Goal: Task Accomplishment & Management: Complete application form

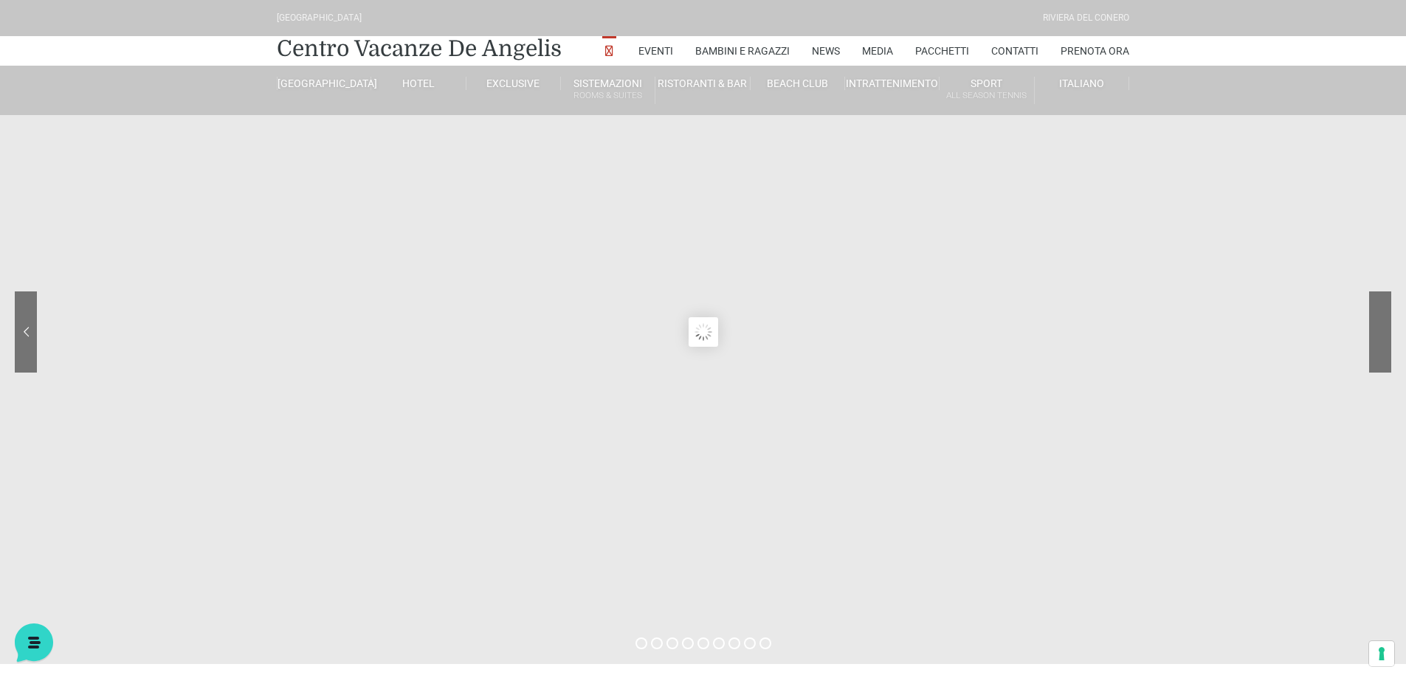
click at [1374, 326] on div at bounding box center [1324, 342] width 133 height 103
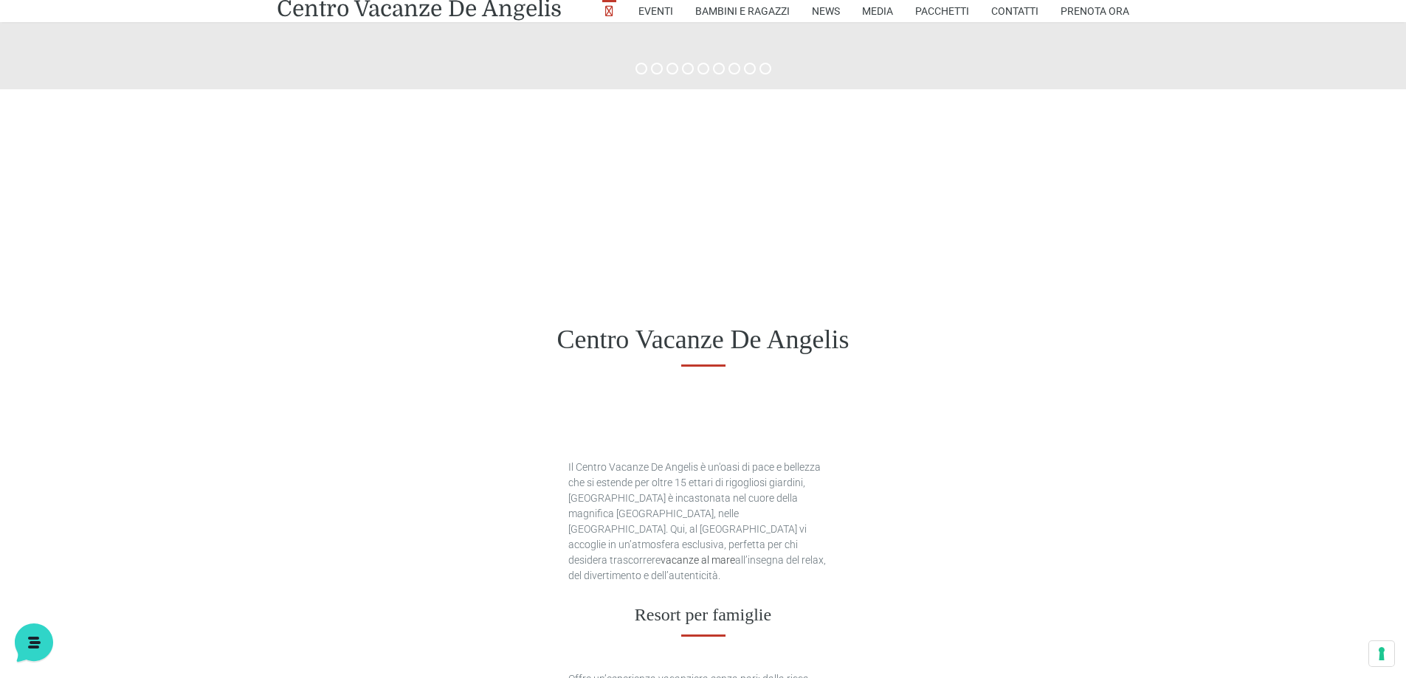
scroll to position [516, 0]
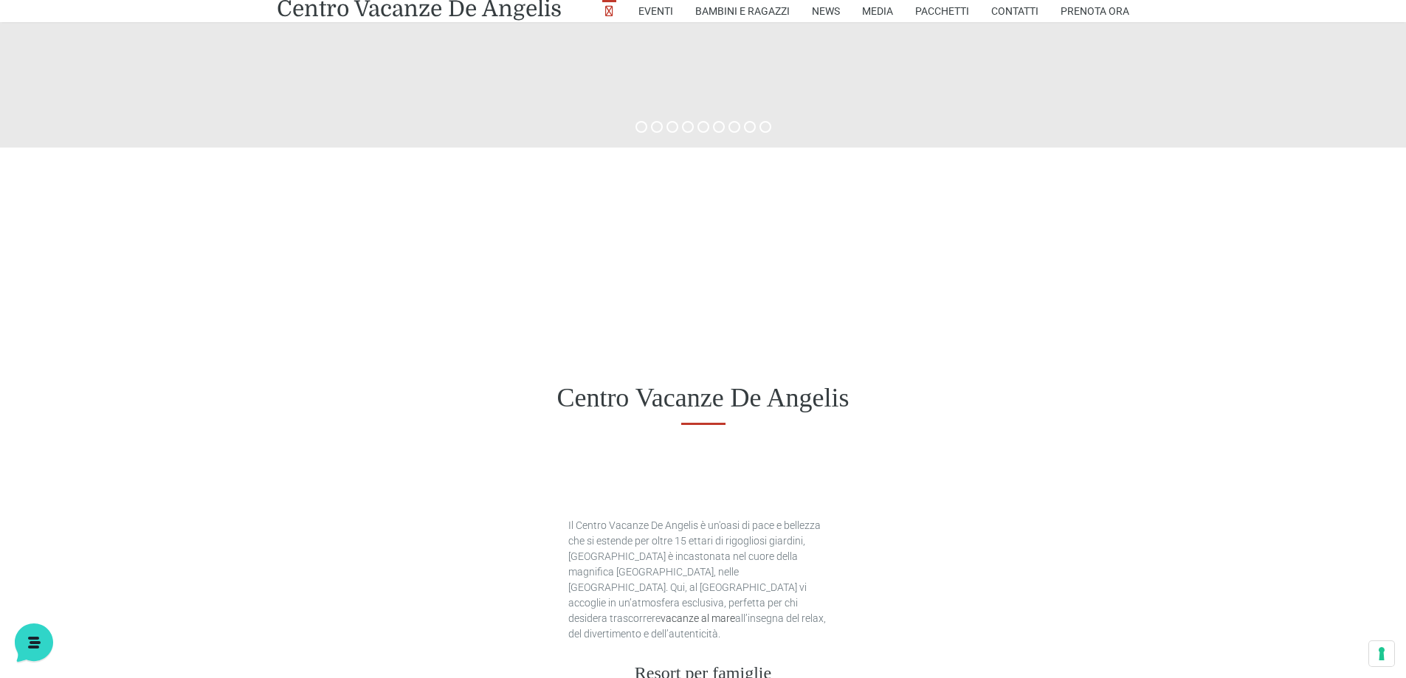
drag, startPoint x: 733, startPoint y: 379, endPoint x: 728, endPoint y: 341, distance: 38.0
click at [733, 378] on div "Centro Vacanze De Angelis" at bounding box center [703, 398] width 1406 height 114
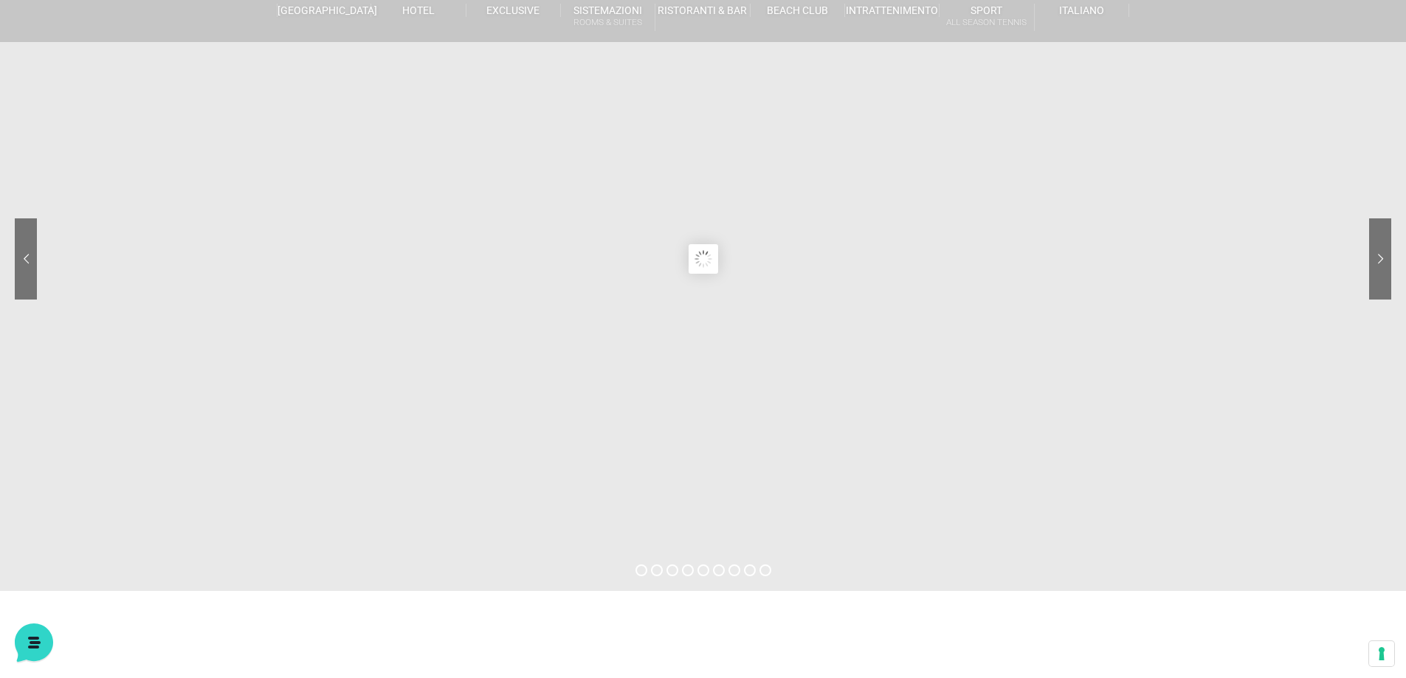
scroll to position [74, 0]
click at [720, 256] on sr7-content at bounding box center [703, 258] width 1406 height 664
click at [708, 255] on sr7-module at bounding box center [703, 258] width 1406 height 664
click at [708, 255] on sr7-prl at bounding box center [703, 258] width 30 height 30
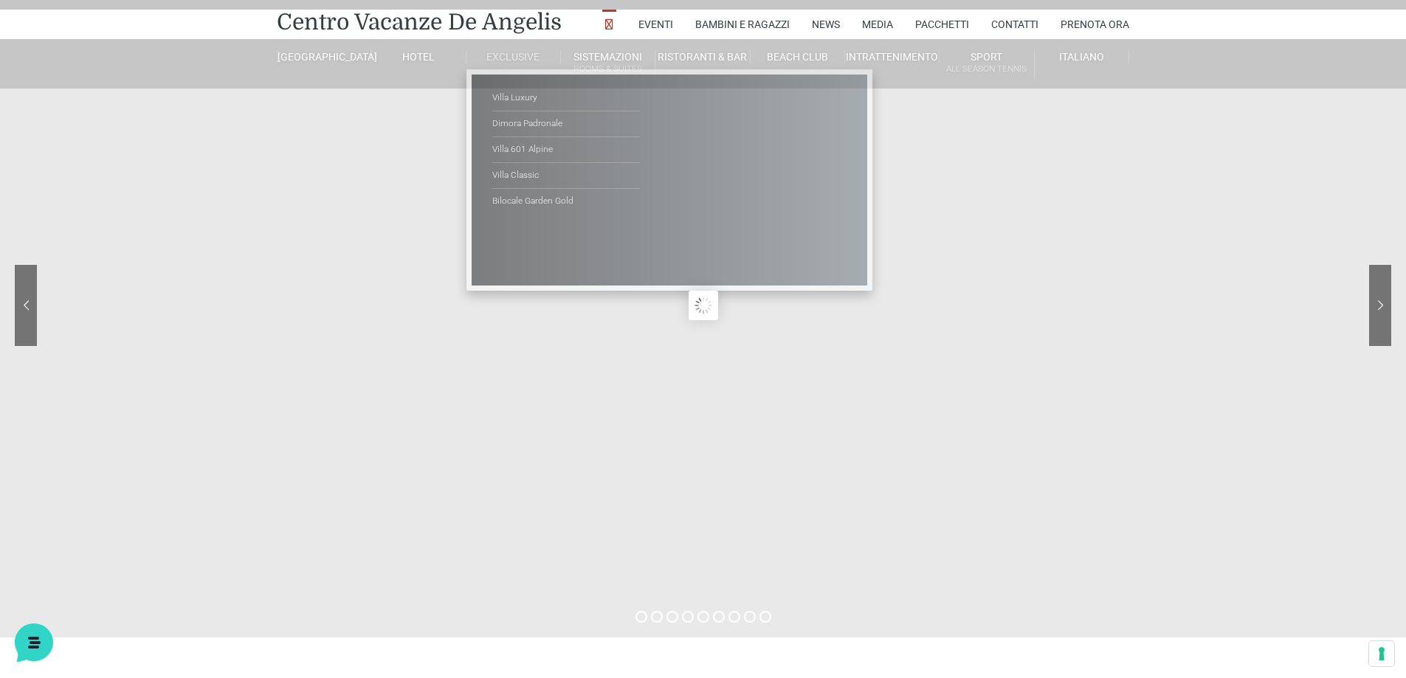
scroll to position [0, 0]
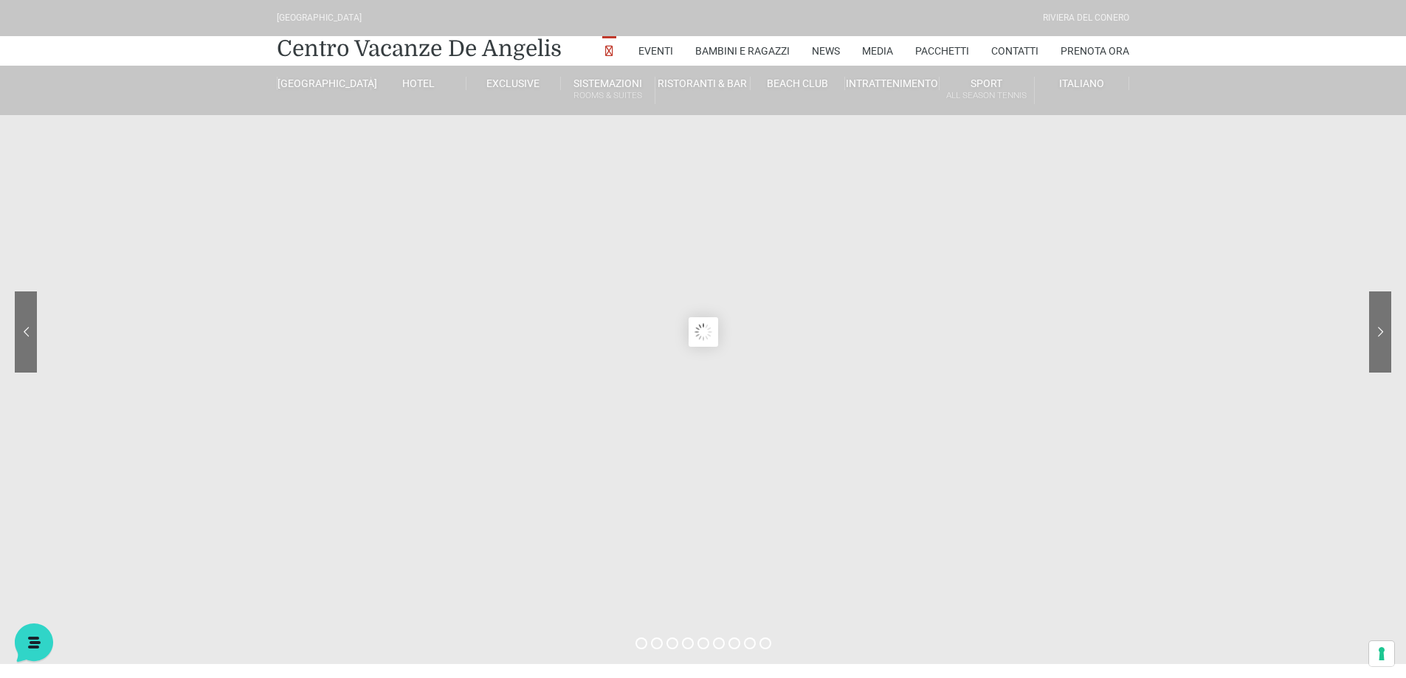
click at [701, 336] on sr7-prl at bounding box center [703, 332] width 30 height 30
click at [1020, 44] on link "Contatti" at bounding box center [1014, 51] width 47 height 30
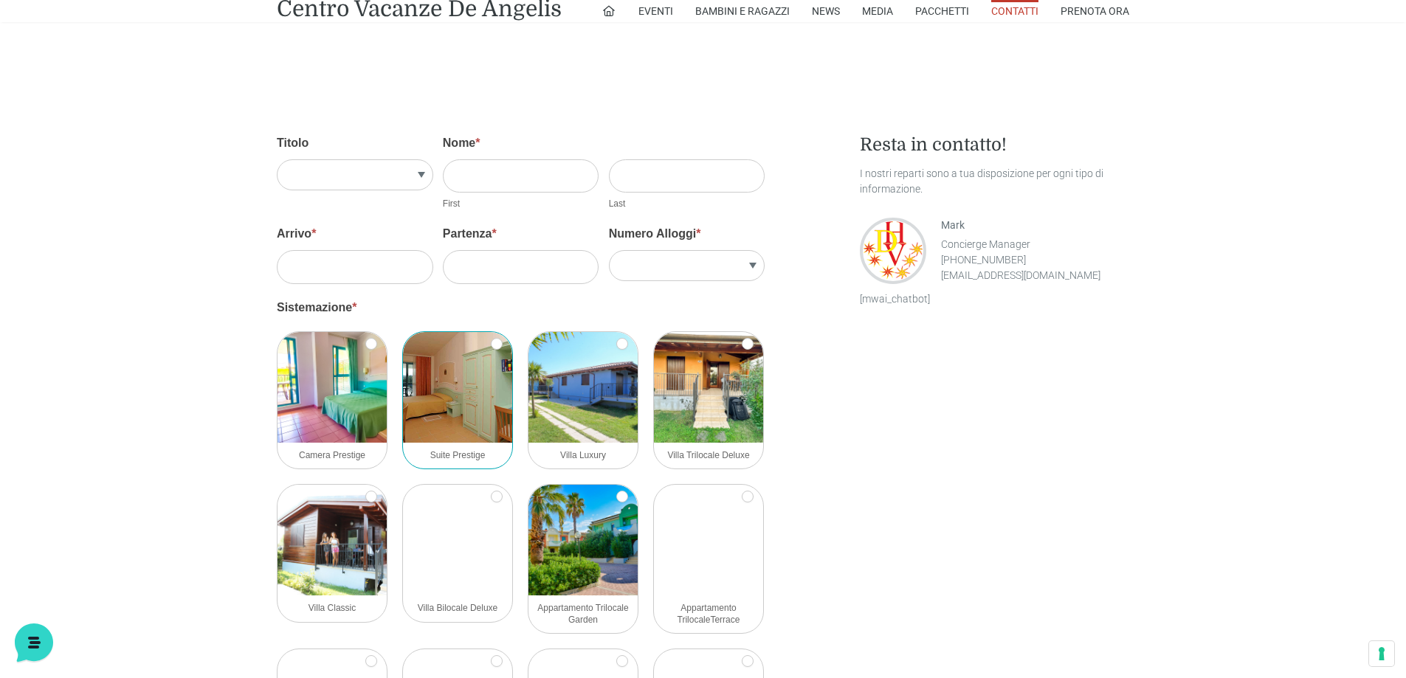
scroll to position [1254, 0]
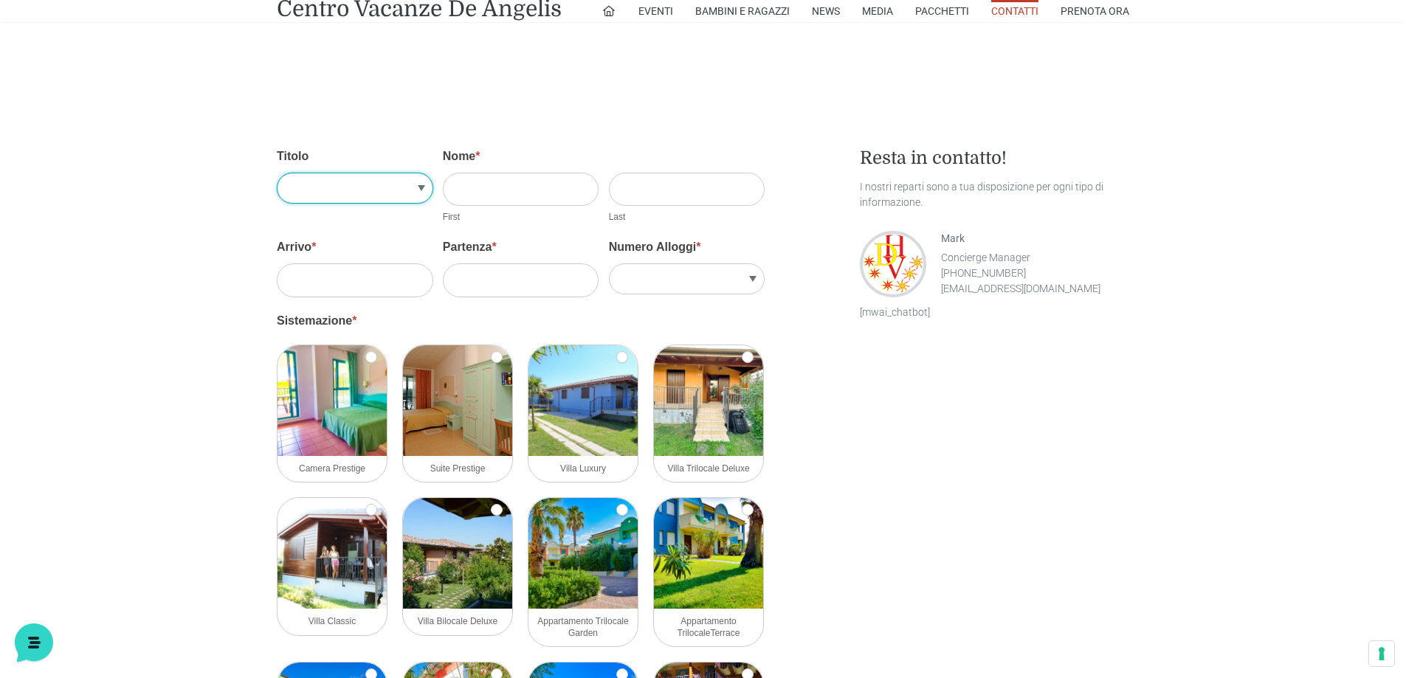
click at [362, 194] on select "Sig.re Sig.ra" at bounding box center [355, 188] width 156 height 31
select select "Sig.ra"
click at [277, 173] on select "Sig.re Sig.ra" at bounding box center [355, 188] width 156 height 31
click at [487, 194] on input "Nome *" at bounding box center [521, 189] width 156 height 33
type input "cristina"
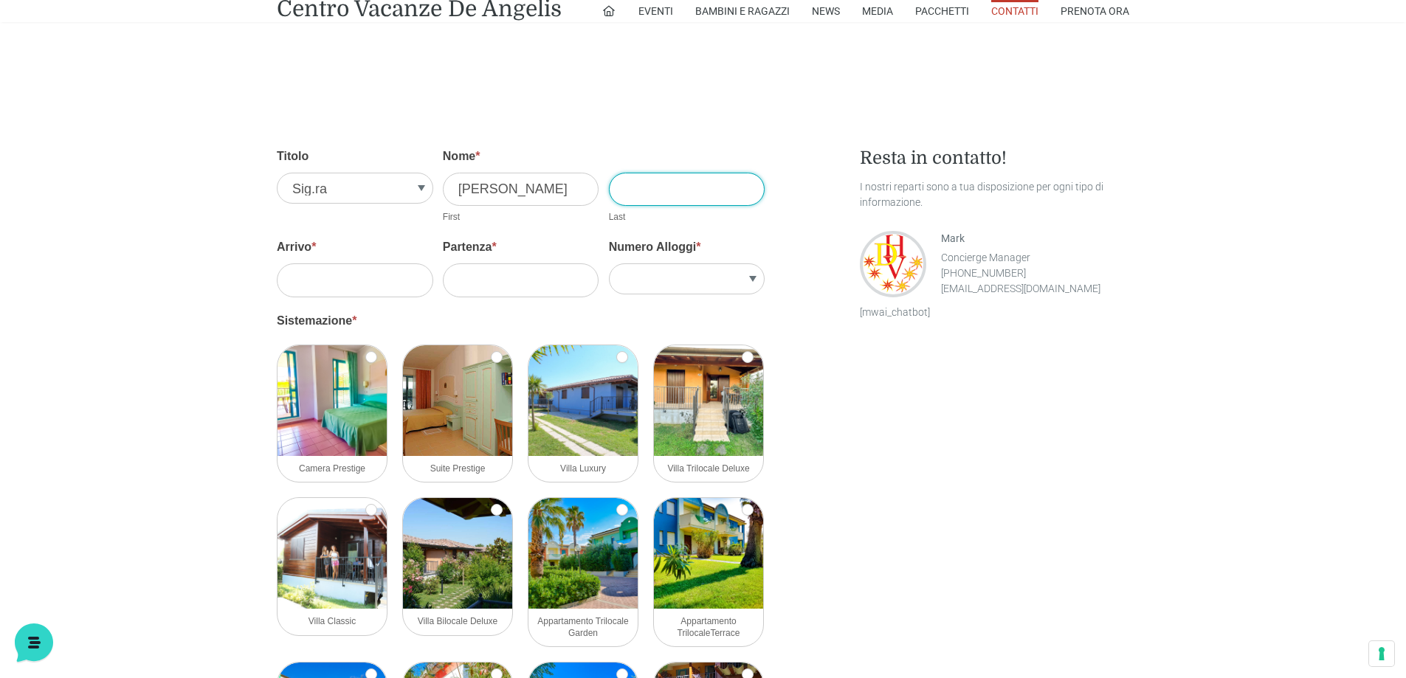
click at [648, 201] on input "Cognome *" at bounding box center [687, 189] width 156 height 33
type input "vanini"
click at [335, 278] on input "Arrivo *" at bounding box center [355, 279] width 156 height 33
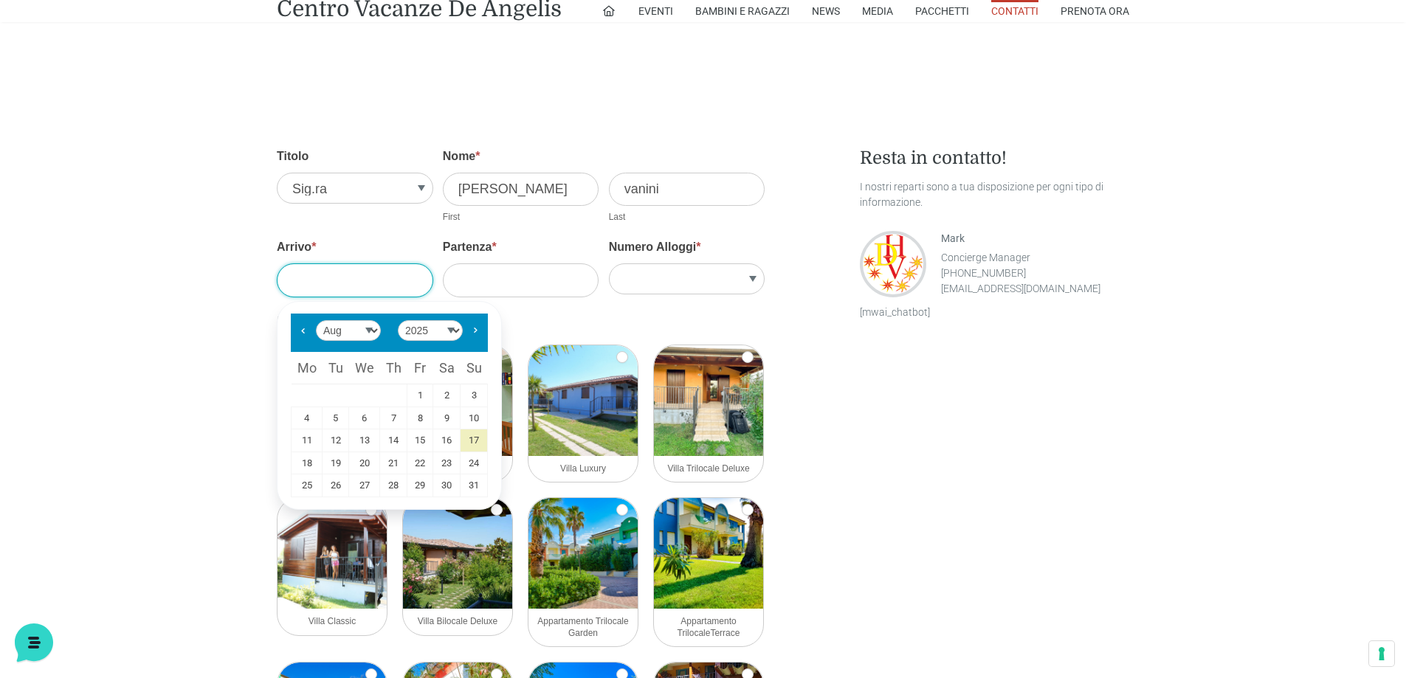
click at [328, 269] on input "Arrivo *" at bounding box center [355, 279] width 156 height 33
click at [374, 328] on select "Jan Feb Mar Apr May Jun Jul Aug Sep Oct Nov Dec" at bounding box center [348, 330] width 65 height 21
click at [352, 268] on input "Arrivo *" at bounding box center [355, 279] width 156 height 33
click at [449, 488] on link "30" at bounding box center [446, 485] width 27 height 22
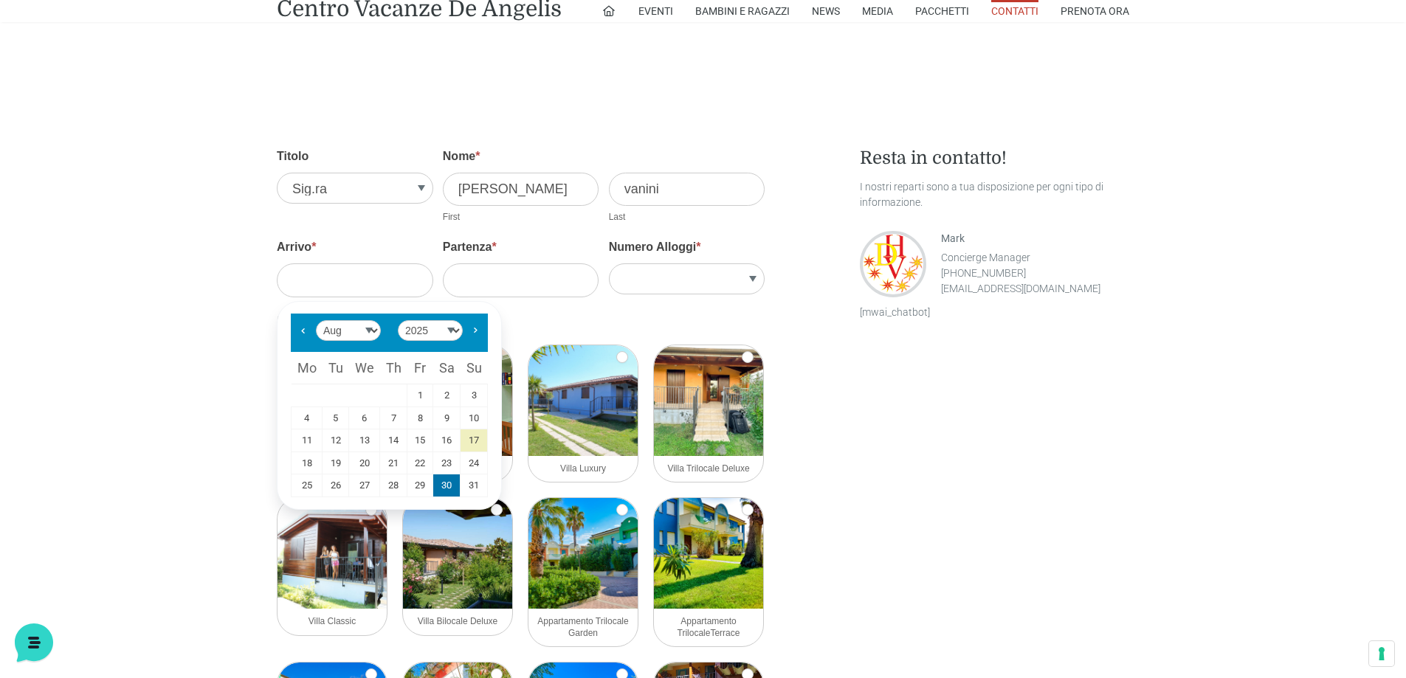
type input "08/30/2025"
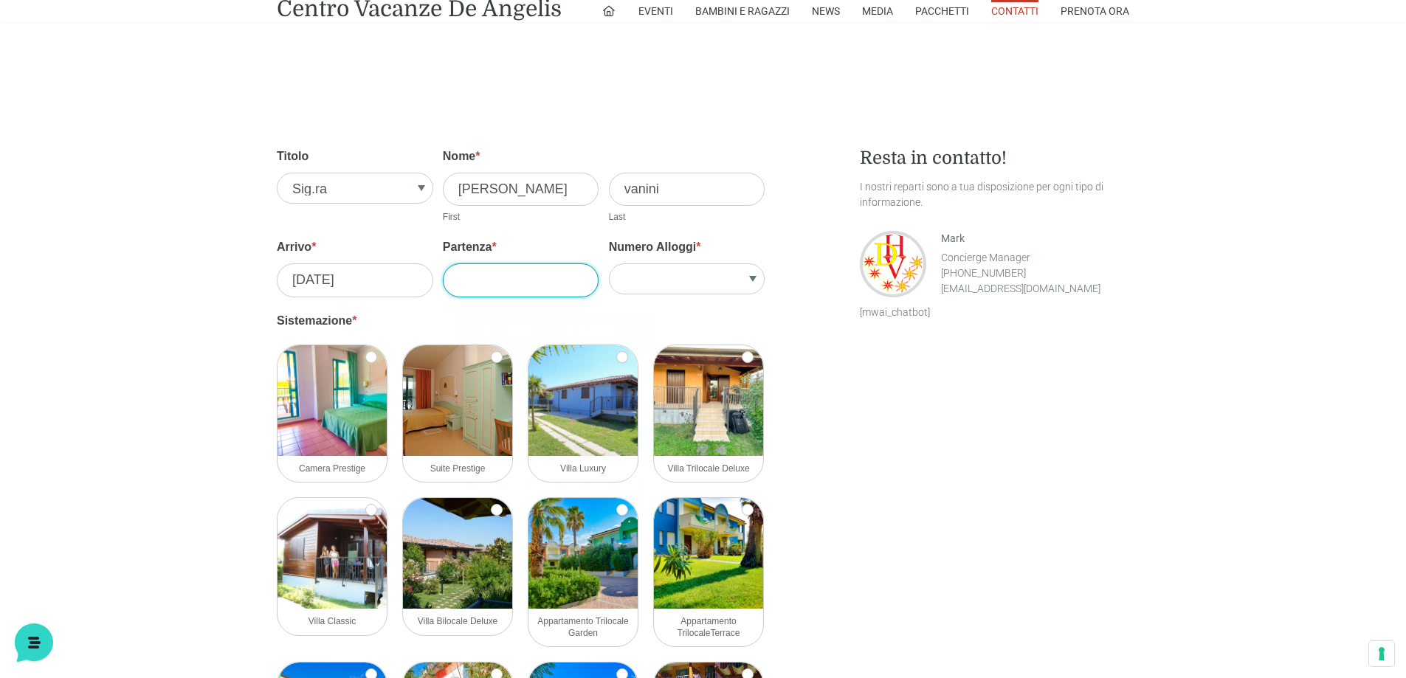
click at [476, 277] on input "Partenza *" at bounding box center [521, 279] width 156 height 33
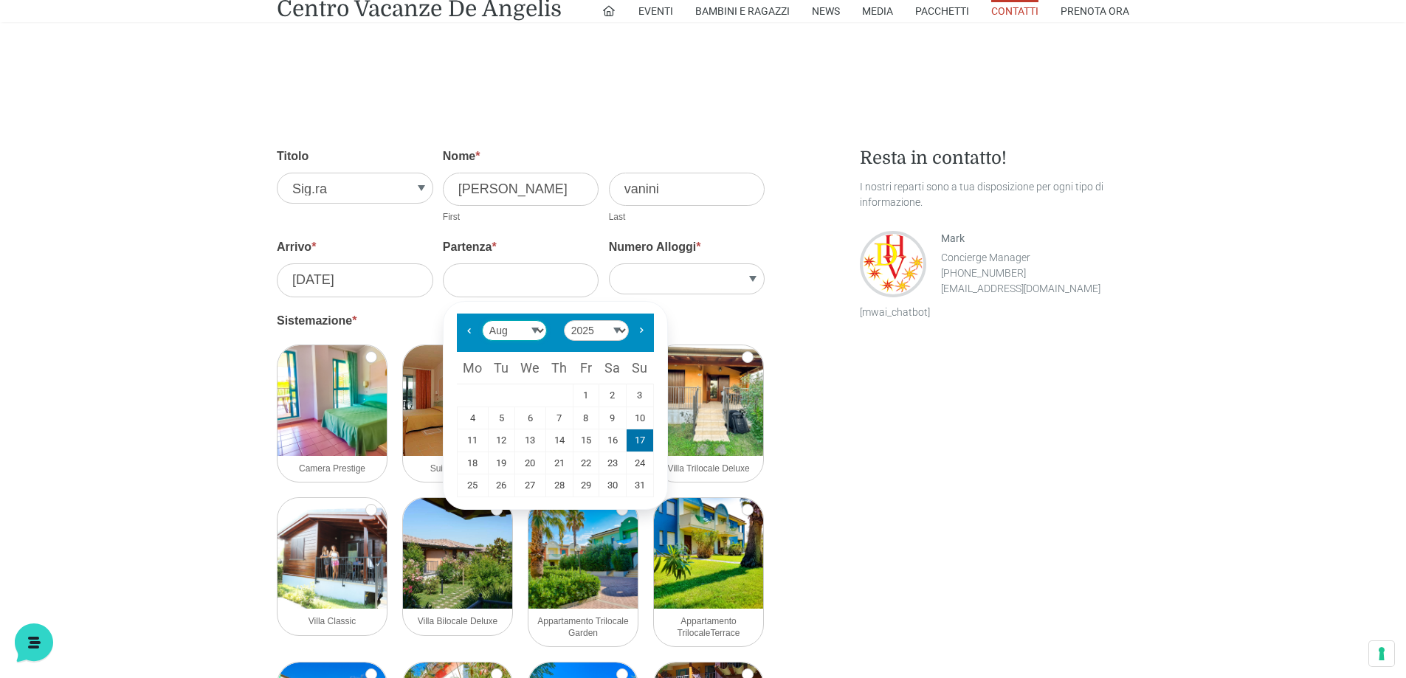
click at [537, 327] on select "Jan Feb Mar Apr May Jun Jul Aug Sep Oct Nov Dec" at bounding box center [514, 330] width 65 height 21
click at [613, 397] on link "6" at bounding box center [612, 395] width 27 height 22
type input "09/06/2025"
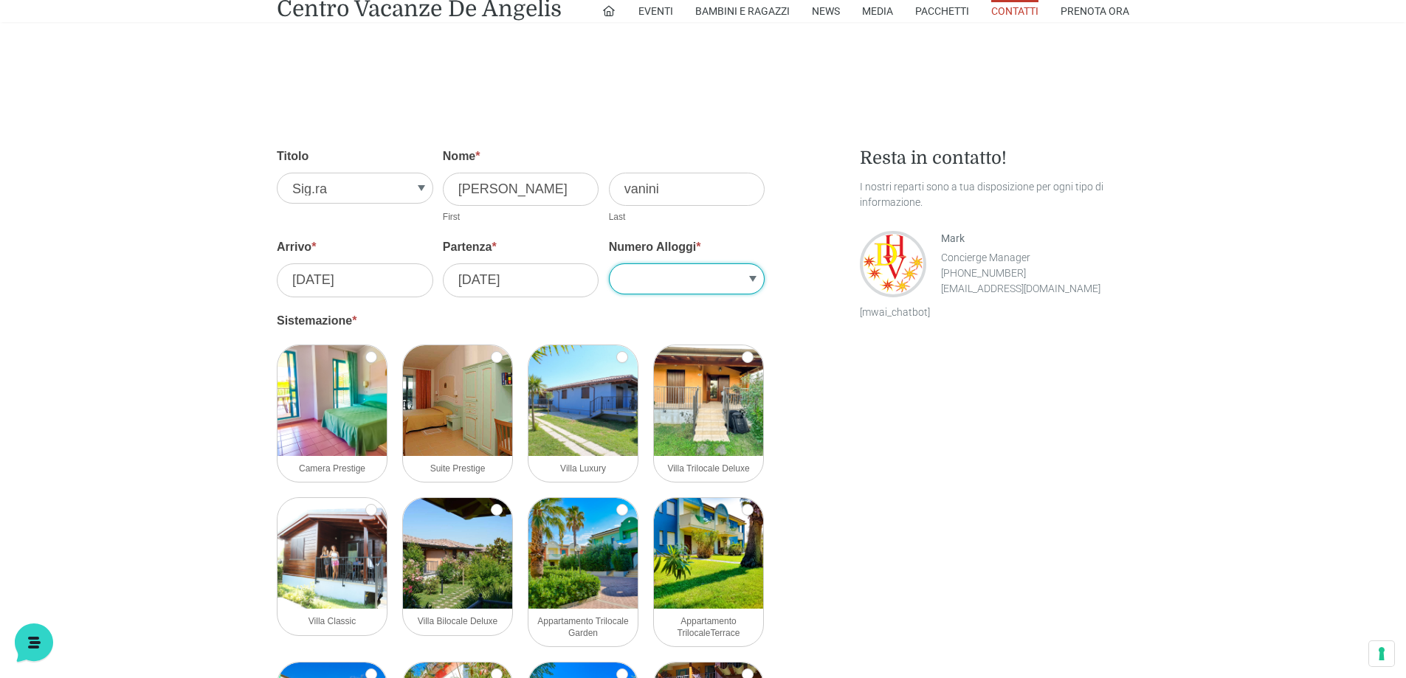
click at [665, 282] on select "1 2 3 4 5" at bounding box center [687, 278] width 156 height 31
select select "1"
click at [609, 263] on select "1 2 3 4 5" at bounding box center [687, 278] width 156 height 31
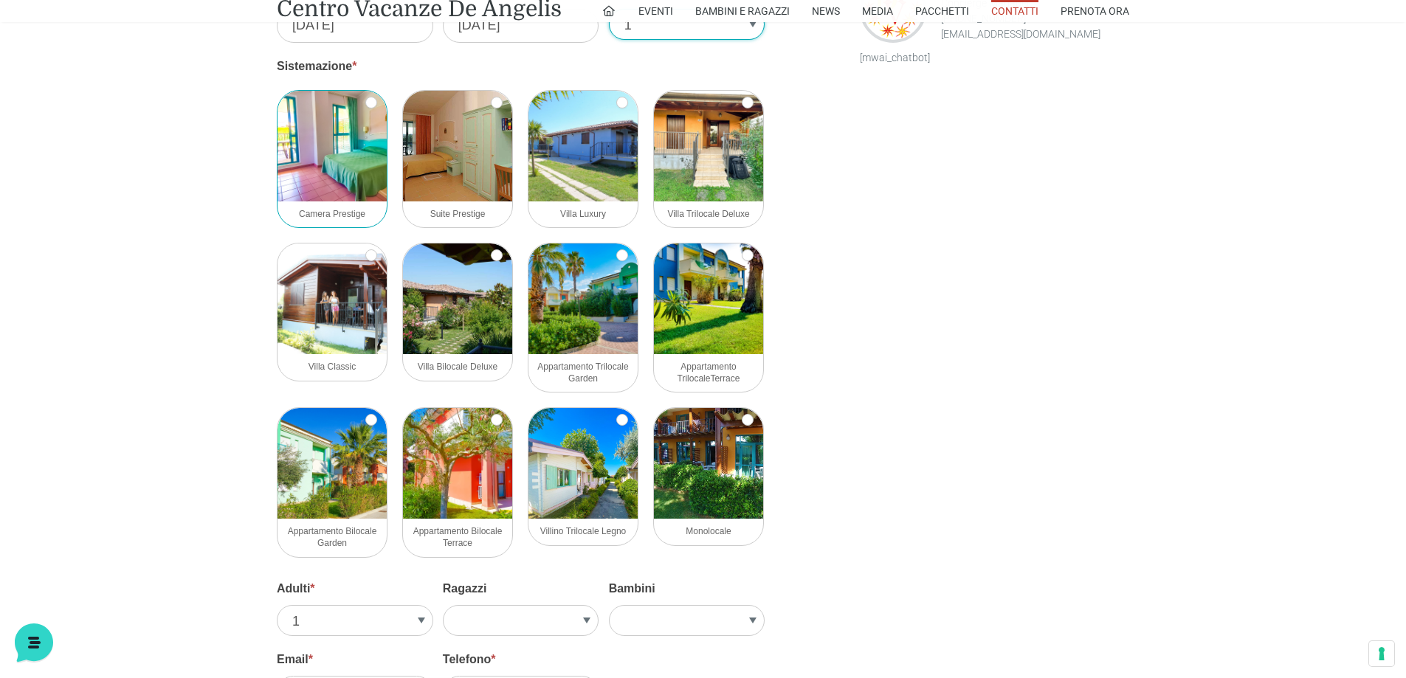
scroll to position [1623, 0]
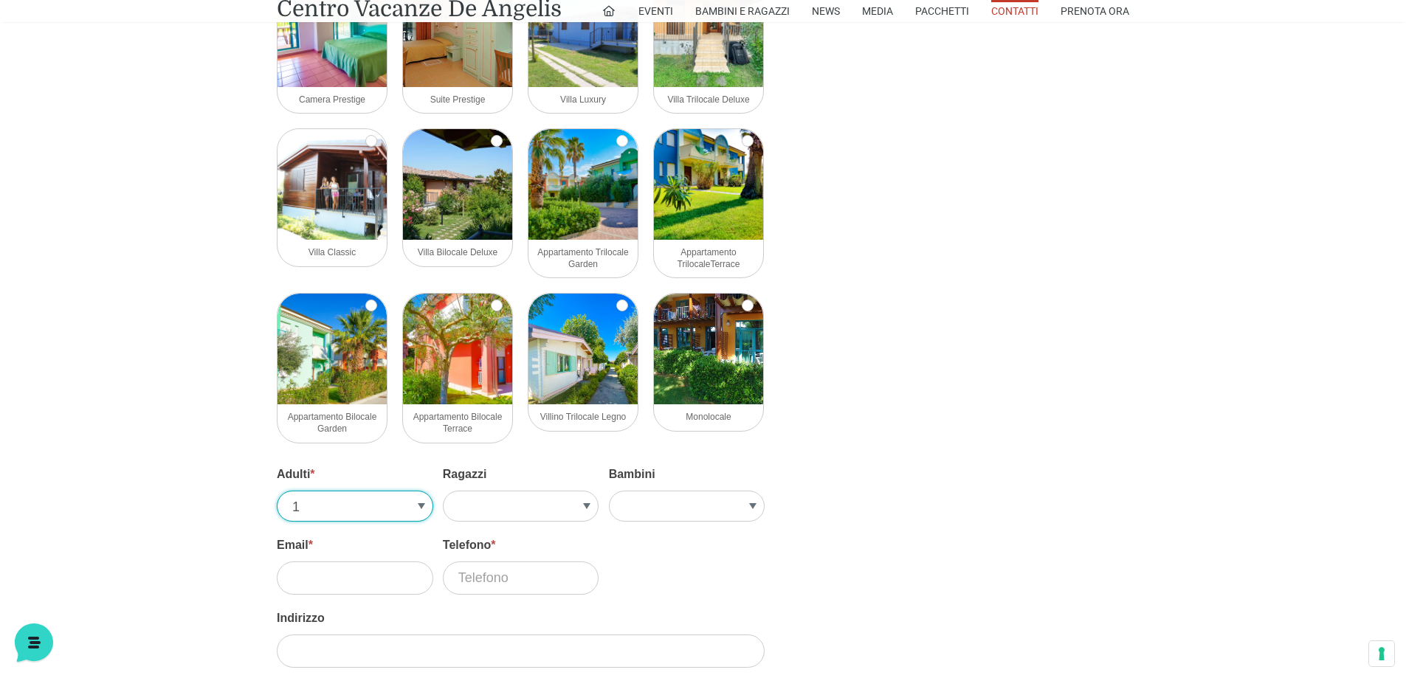
click at [419, 506] on select "1 2 3 4 5" at bounding box center [355, 506] width 156 height 31
select select "2"
click at [277, 491] on select "1 2 3 4 5" at bounding box center [355, 506] width 156 height 31
click at [500, 510] on select "1 2 3 4" at bounding box center [521, 506] width 156 height 31
select select "3"
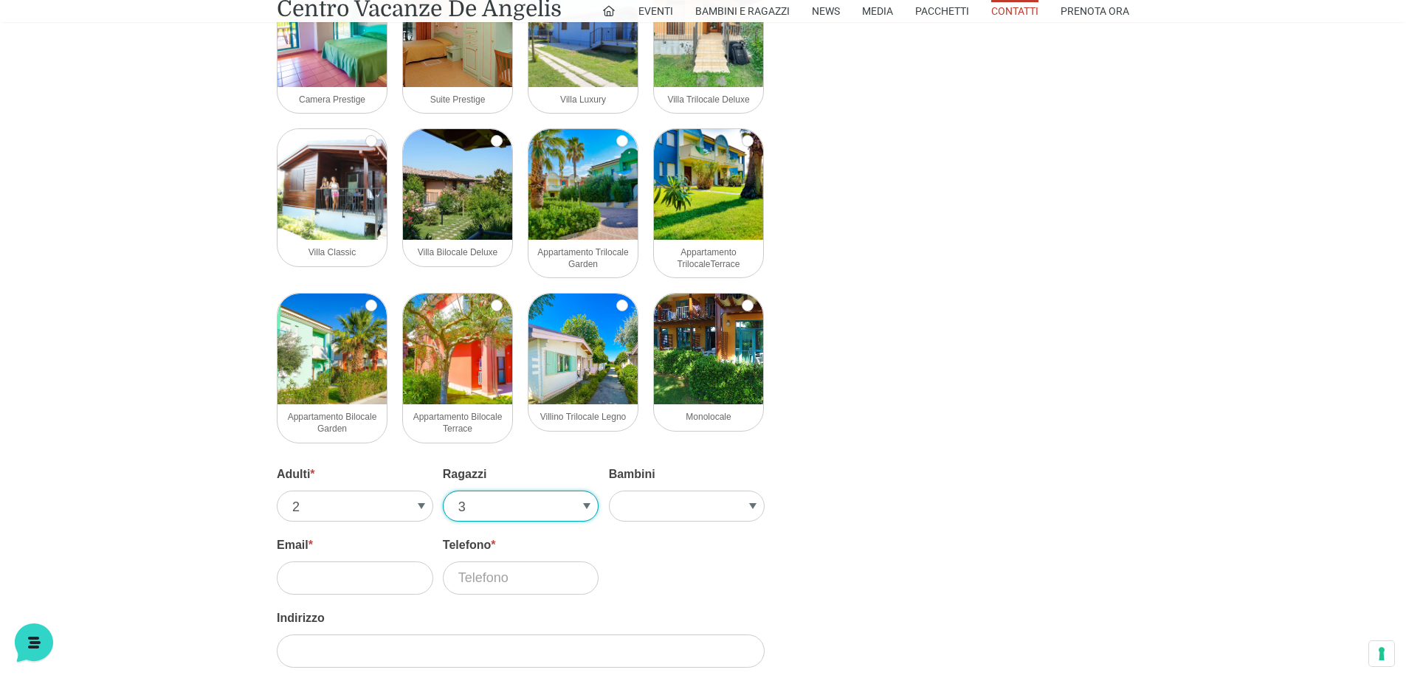
click at [443, 491] on select "1 2 3 4" at bounding box center [521, 506] width 156 height 31
click at [587, 505] on select "1 2 3 4" at bounding box center [521, 506] width 156 height 31
select select
click at [443, 491] on select "1 2 3 4" at bounding box center [521, 506] width 156 height 31
click at [699, 511] on select "1 2 3 4 5" at bounding box center [687, 506] width 156 height 31
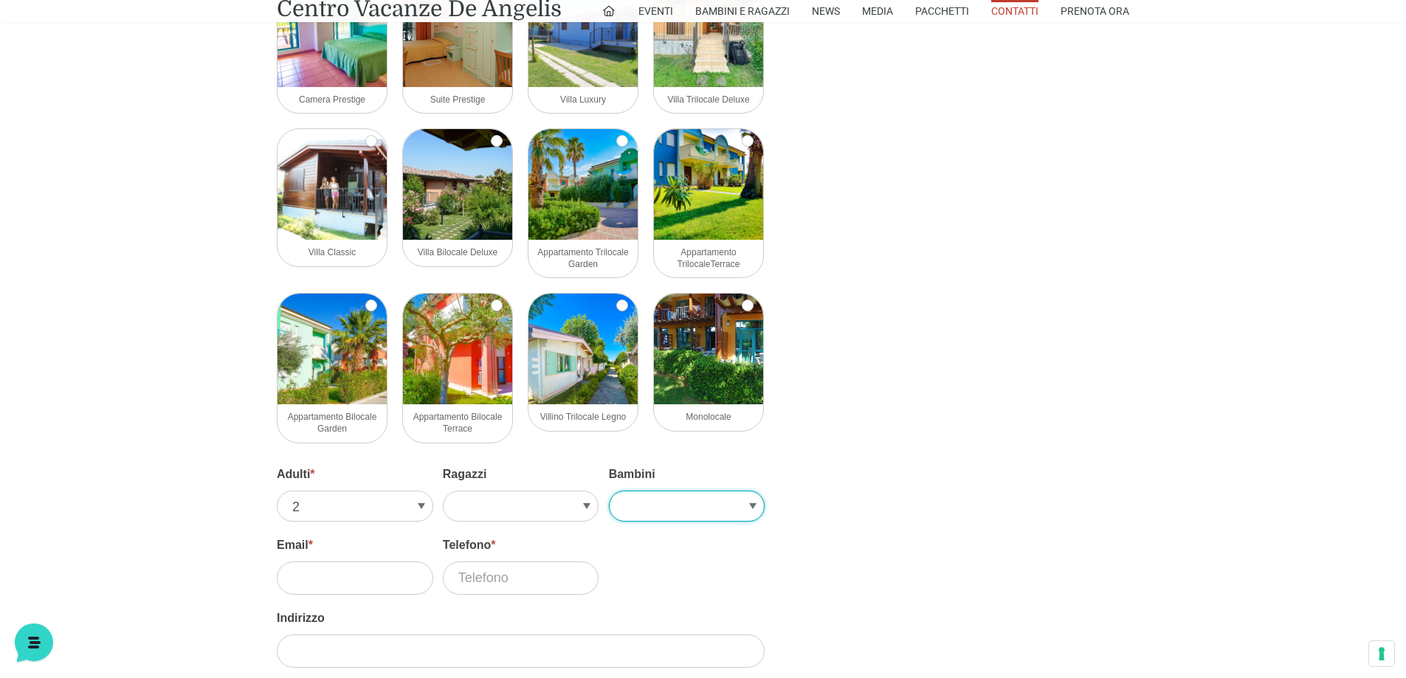
select select "3"
click at [609, 491] on select "1 2 3 4 5" at bounding box center [687, 506] width 156 height 31
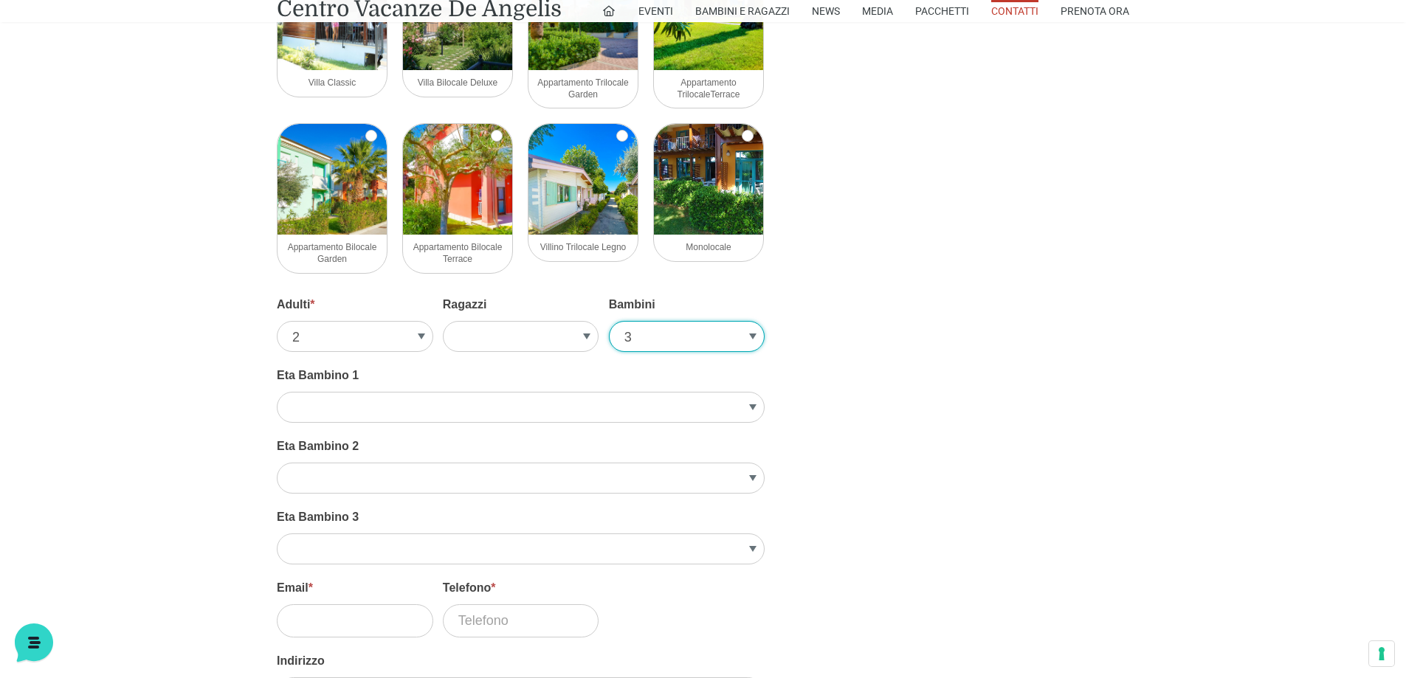
scroll to position [1845, 0]
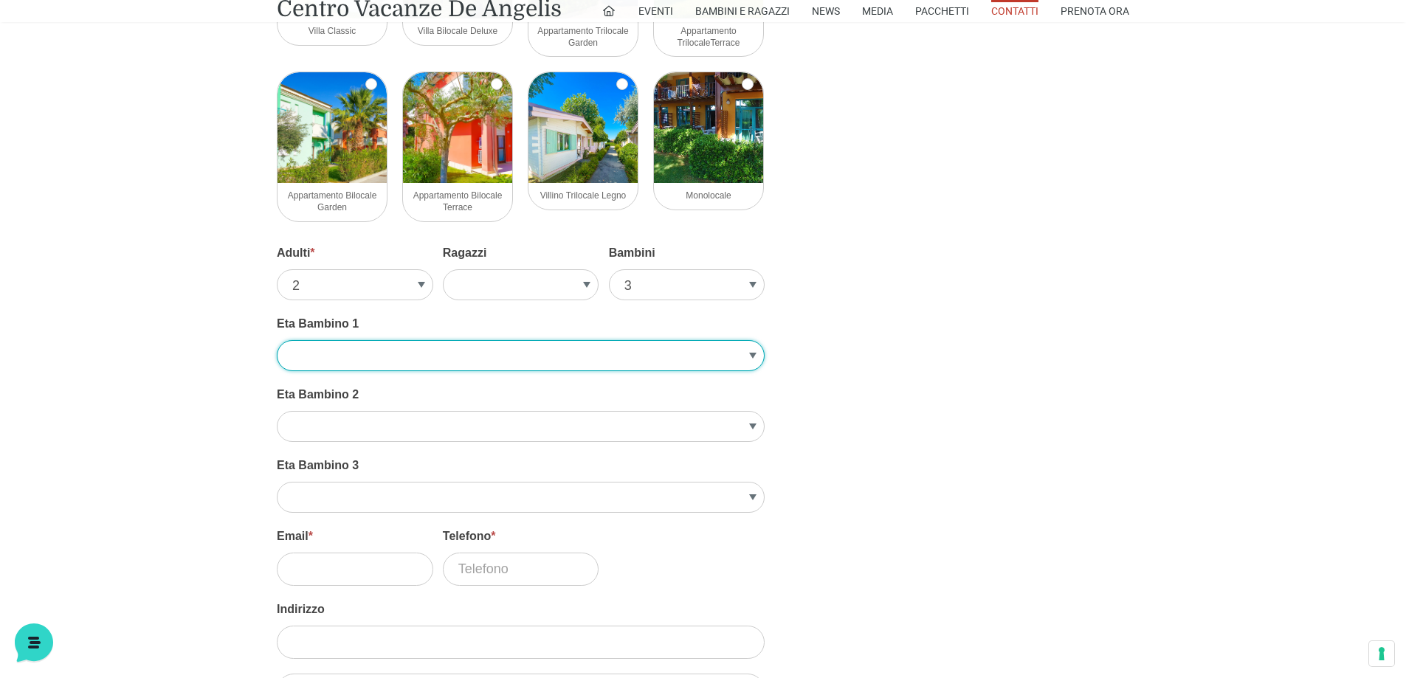
click at [376, 353] on select "1 2 3 4 5 6 7 8 9 10" at bounding box center [521, 355] width 488 height 31
select select "8"
click at [277, 340] on select "1 2 3 4 5 6 7 8 9 10" at bounding box center [521, 355] width 488 height 31
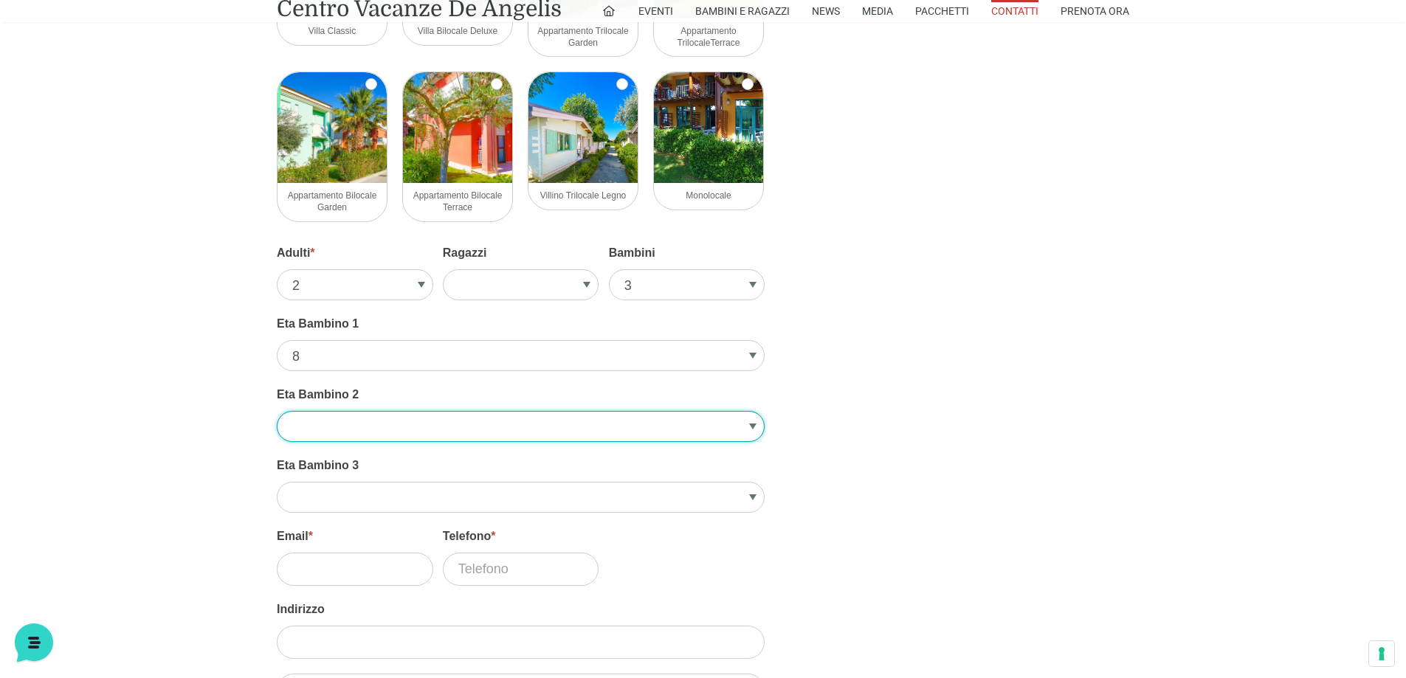
click at [362, 411] on select "1 2 3 4 5 6 7 8 9 10" at bounding box center [521, 426] width 488 height 31
select select "3"
click at [277, 411] on select "1 2 3 4 5 6 7 8 9 10" at bounding box center [521, 426] width 488 height 31
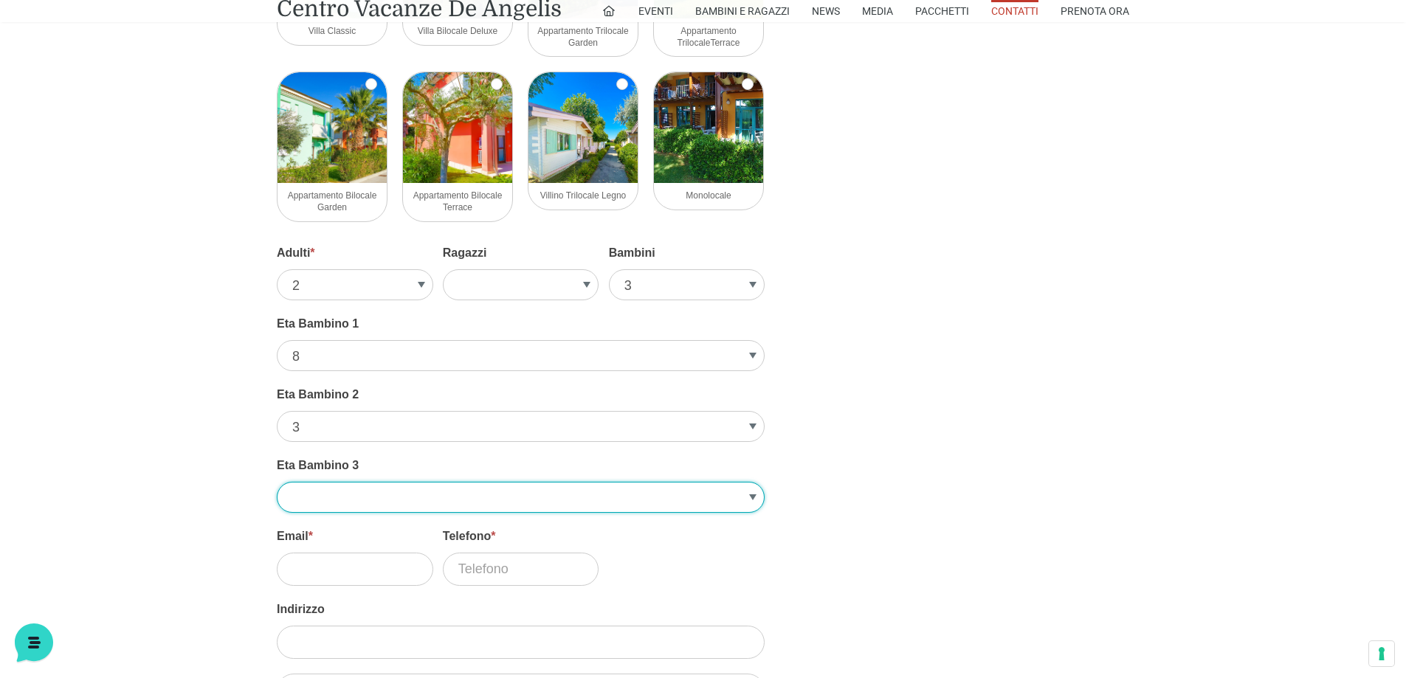
click at [324, 488] on select "1 2 3 4 5 6 7 8 9 10" at bounding box center [521, 497] width 488 height 31
select select "3"
click at [277, 482] on select "1 2 3 4 5 6 7 8 9 10" at bounding box center [521, 497] width 488 height 31
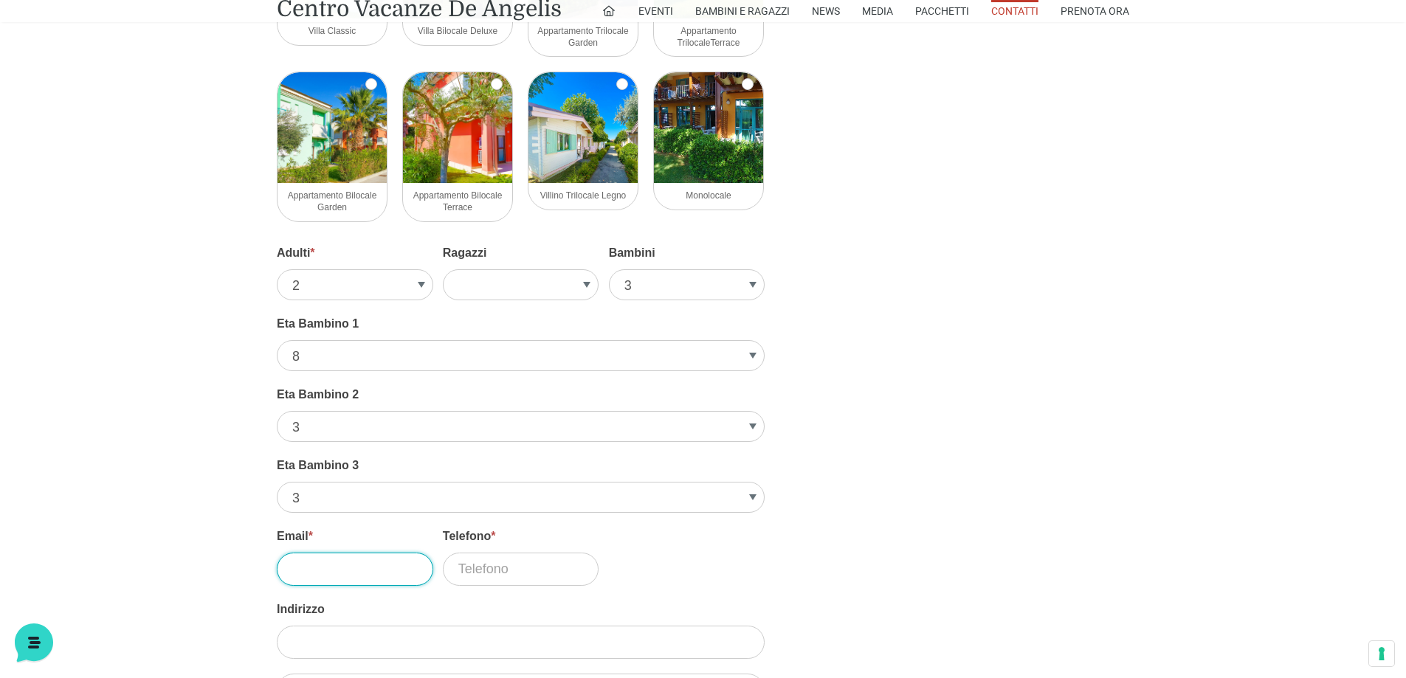
click at [337, 567] on input "Email *" at bounding box center [355, 569] width 156 height 33
type input "cristina.vanini84@gmail.com"
click at [502, 573] on input "Telefono *" at bounding box center [521, 569] width 156 height 33
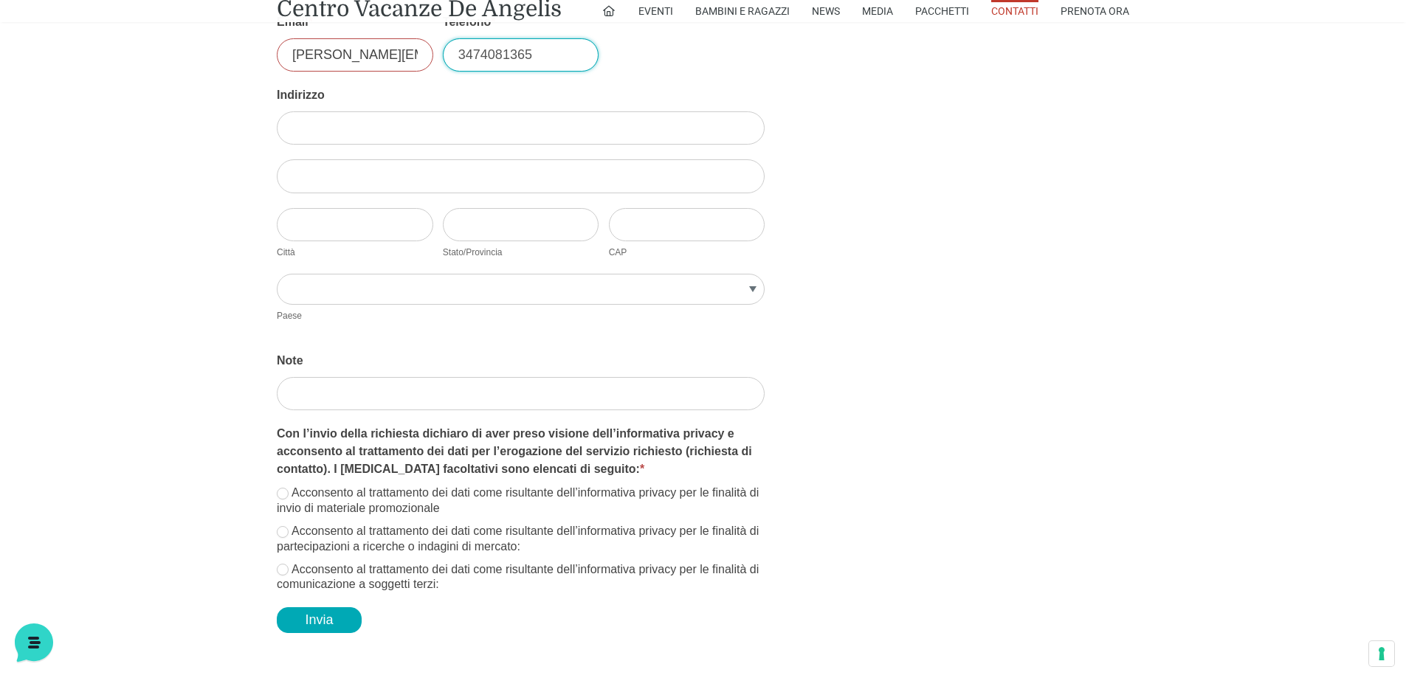
scroll to position [2361, 0]
type input "3474081365"
click at [286, 500] on label "Acconsento al trattamento dei dati come risultante dell’informativa privacy per…" at bounding box center [521, 498] width 488 height 31
click at [286, 497] on input "Acconsento al trattamento dei dati come risultante dell’informativa privacy per…" at bounding box center [283, 491] width 12 height 12
checkbox input "true"
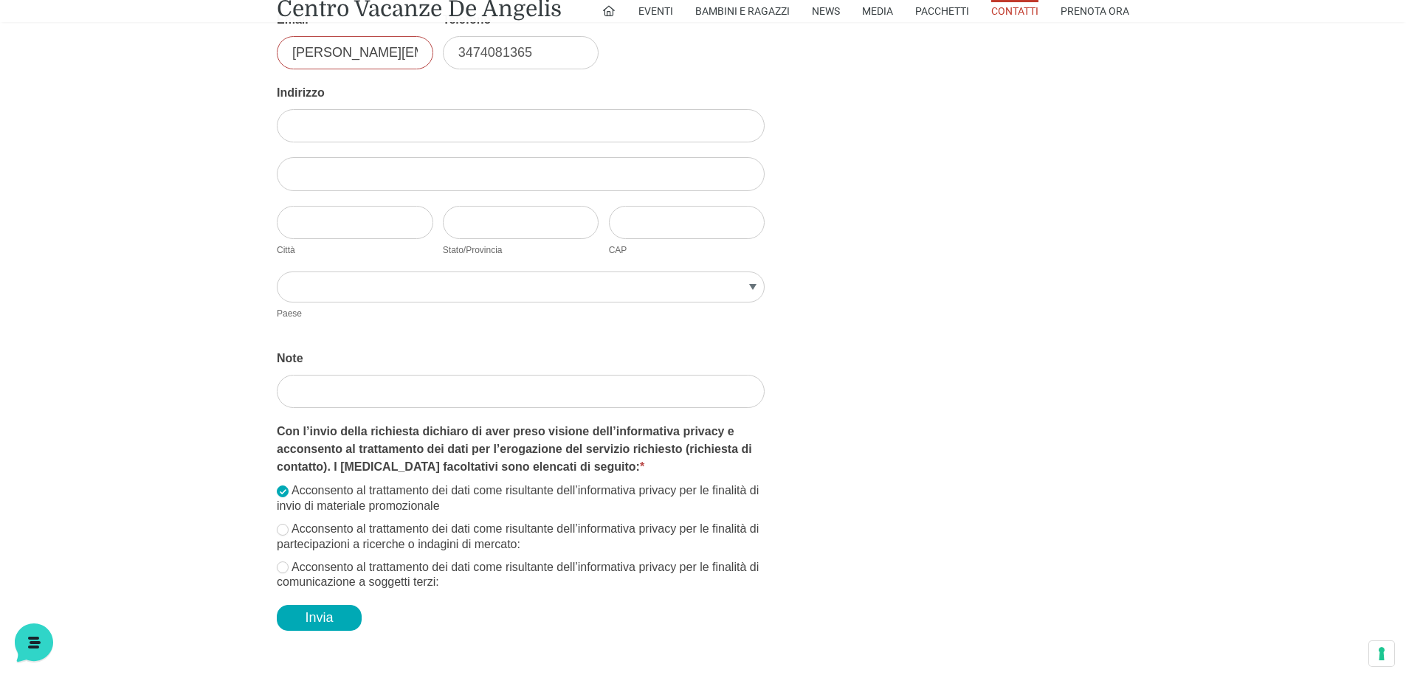
click at [291, 545] on label "Acconsento al trattamento dei dati come risultante dell’informativa privacy per…" at bounding box center [521, 537] width 488 height 31
click at [288, 536] on input "Acconsento al trattamento dei dati come risultante dell’informativa privacy per…" at bounding box center [283, 530] width 12 height 12
checkbox input "true"
click at [278, 564] on input "Acconsento al trattamento dei dati come risultante dell’informativa privacy per…" at bounding box center [283, 567] width 12 height 12
click at [278, 566] on input "Acconsento al trattamento dei dati come risultante dell’informativa privacy per…" at bounding box center [283, 567] width 12 height 12
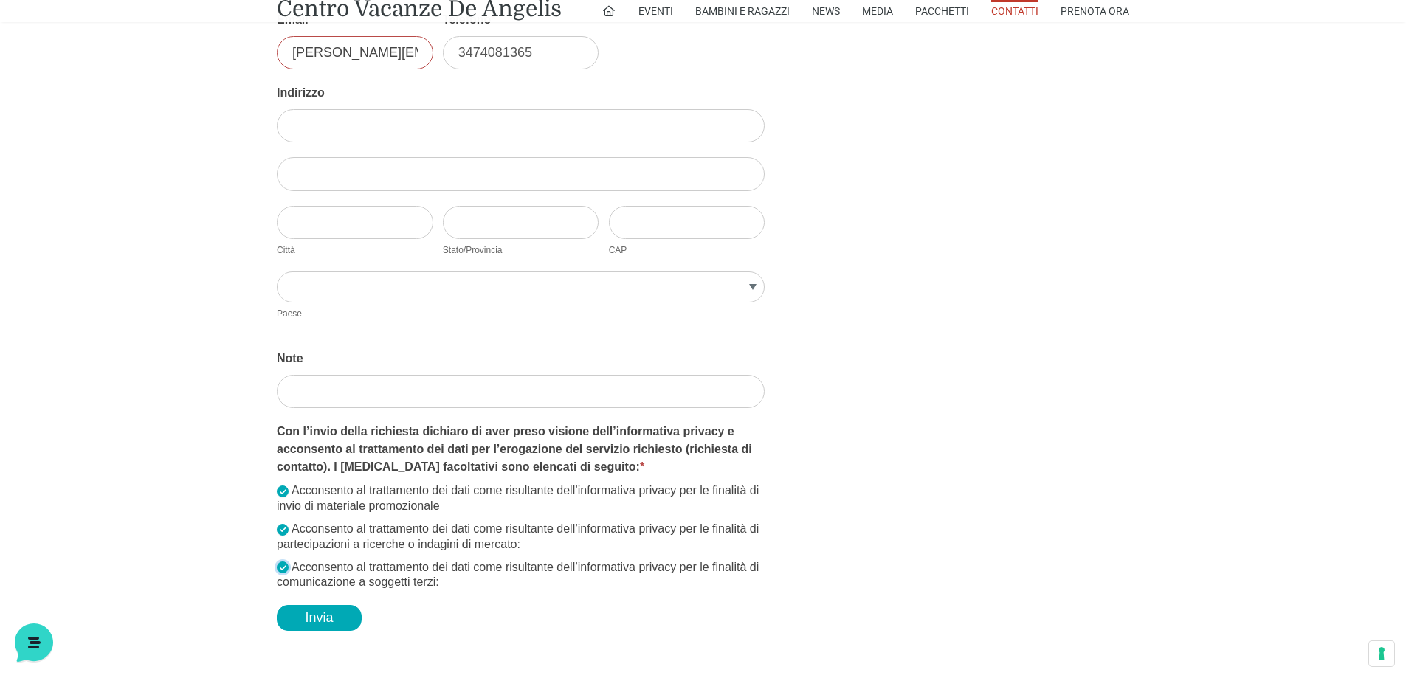
checkbox input "false"
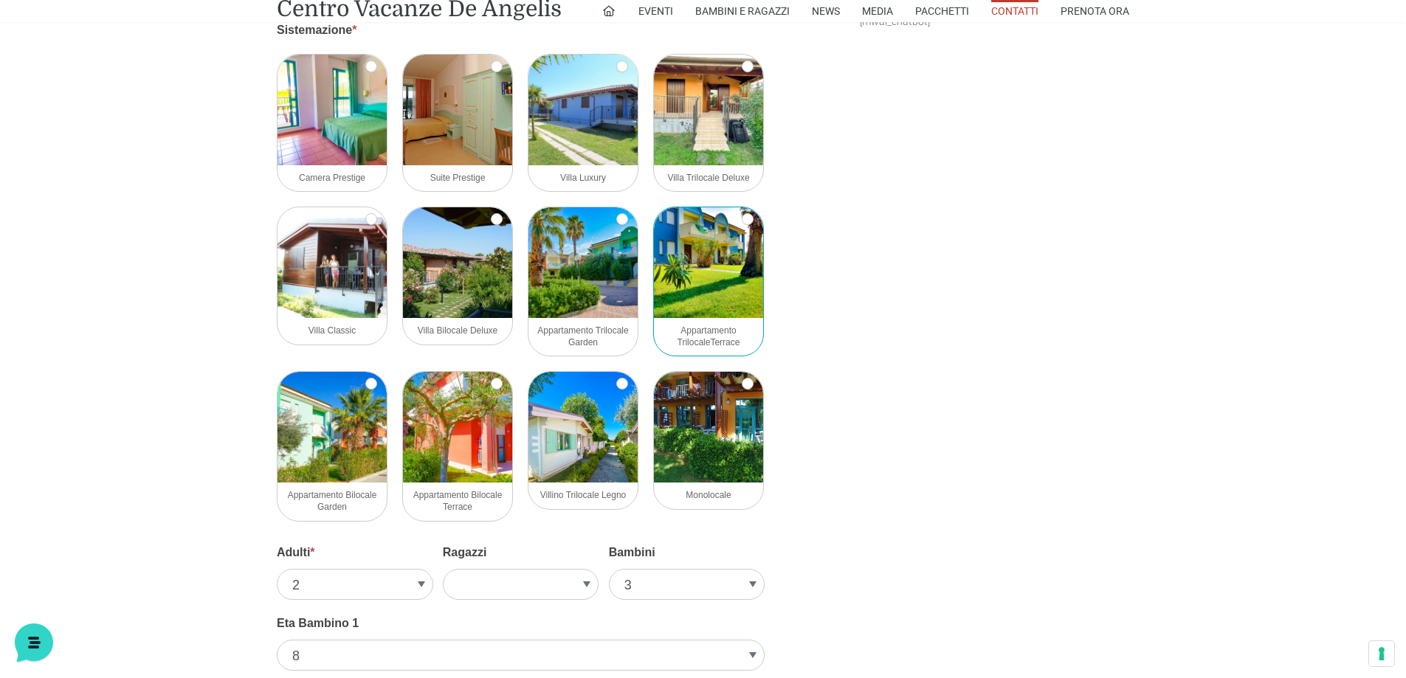
scroll to position [1549, 0]
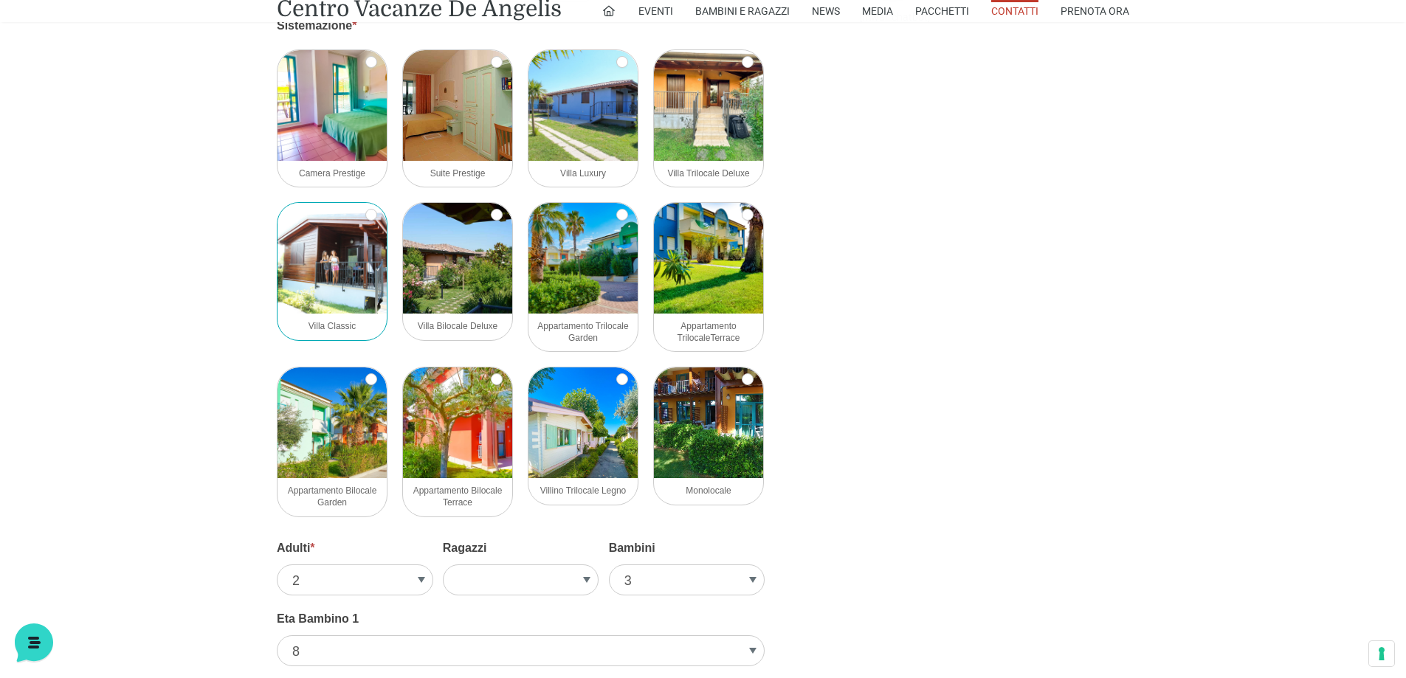
click at [337, 326] on span "Villa Classic" at bounding box center [331, 326] width 47 height 10
click at [365, 221] on input "Villa Classic" at bounding box center [371, 215] width 12 height 12
checkbox input "true"
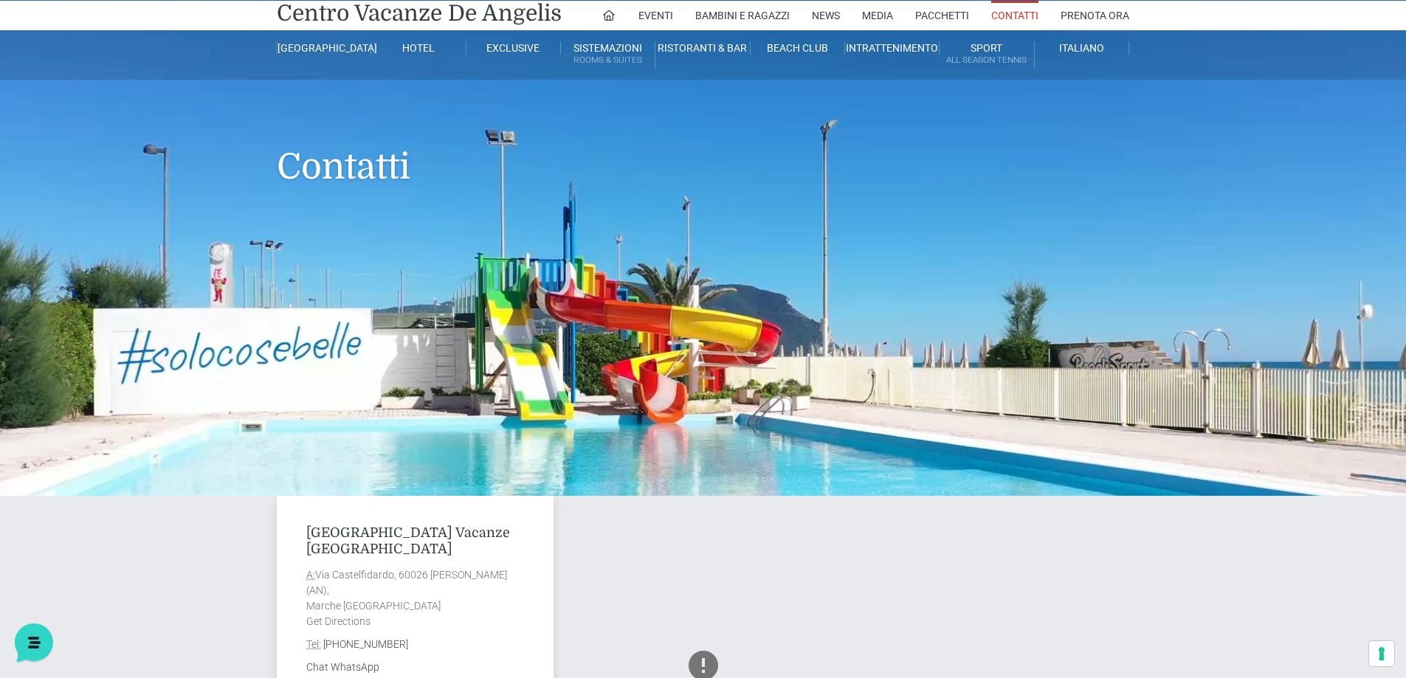
scroll to position [0, 0]
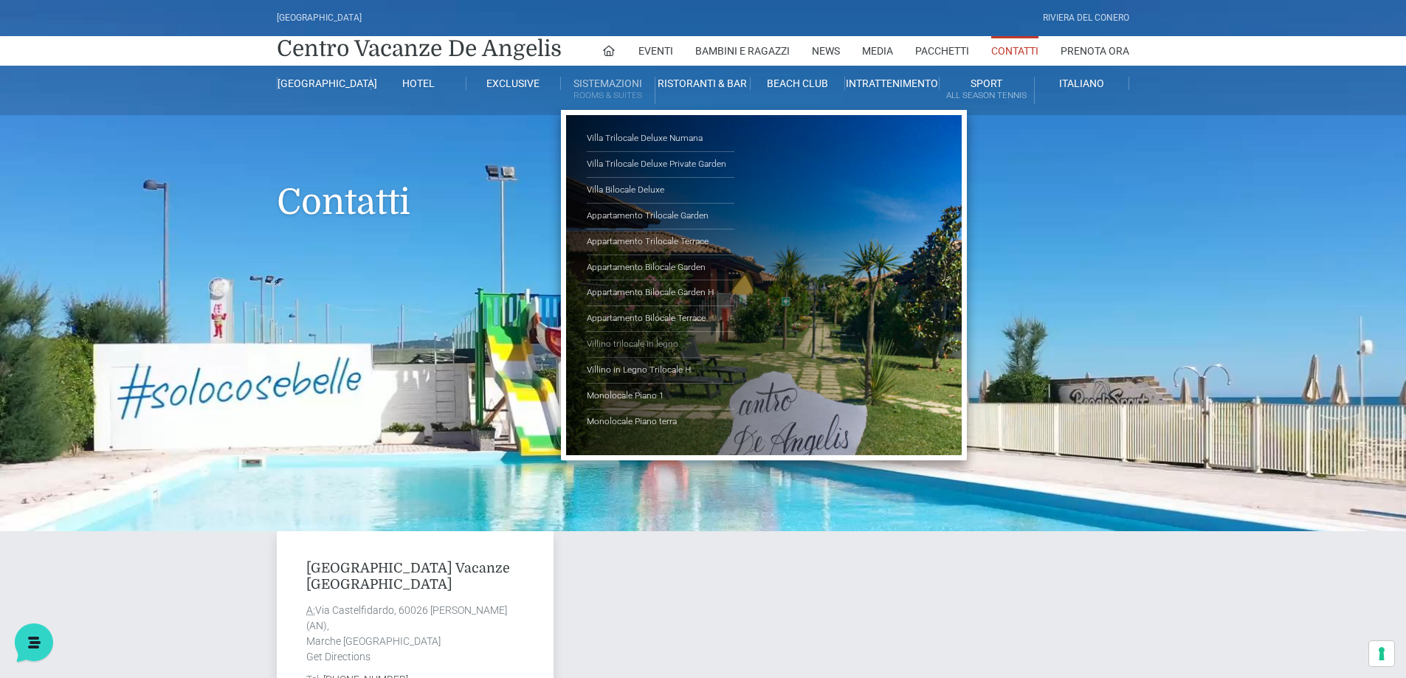
click at [660, 342] on link "Villino trilocale in legno" at bounding box center [661, 345] width 148 height 26
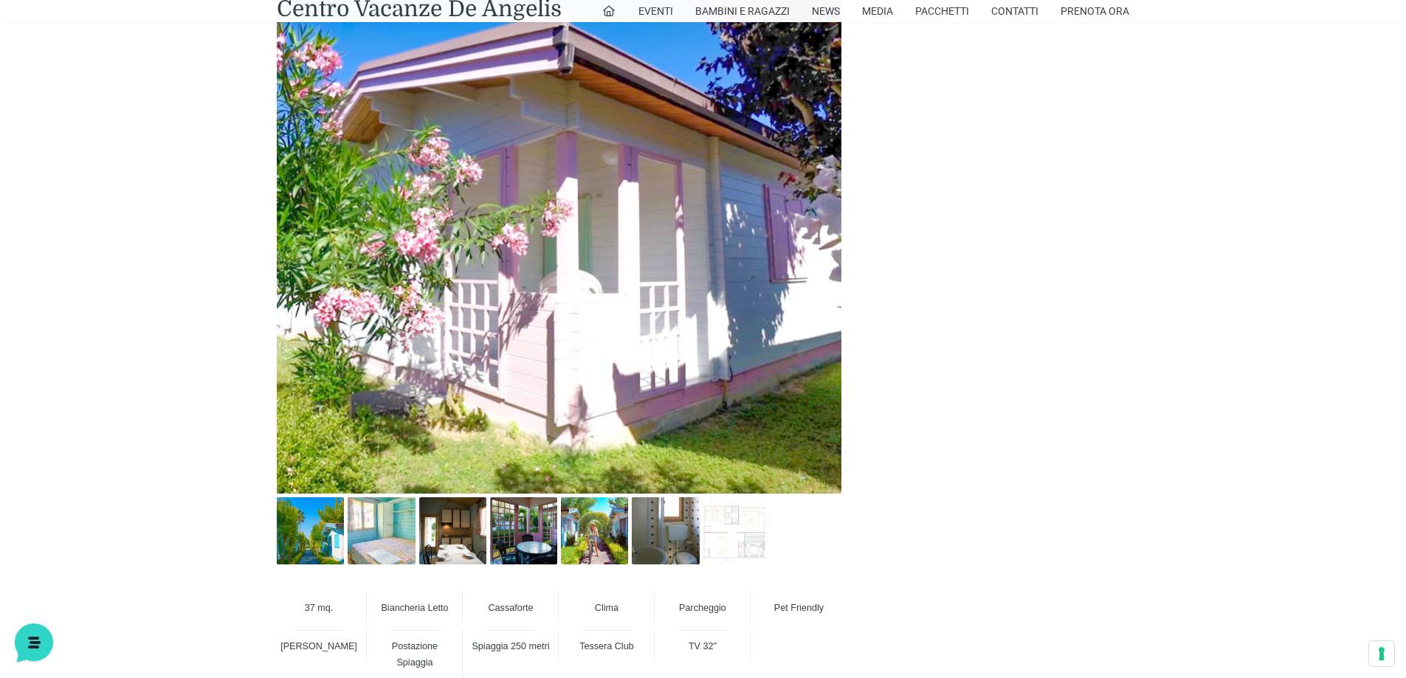
scroll to position [738, 0]
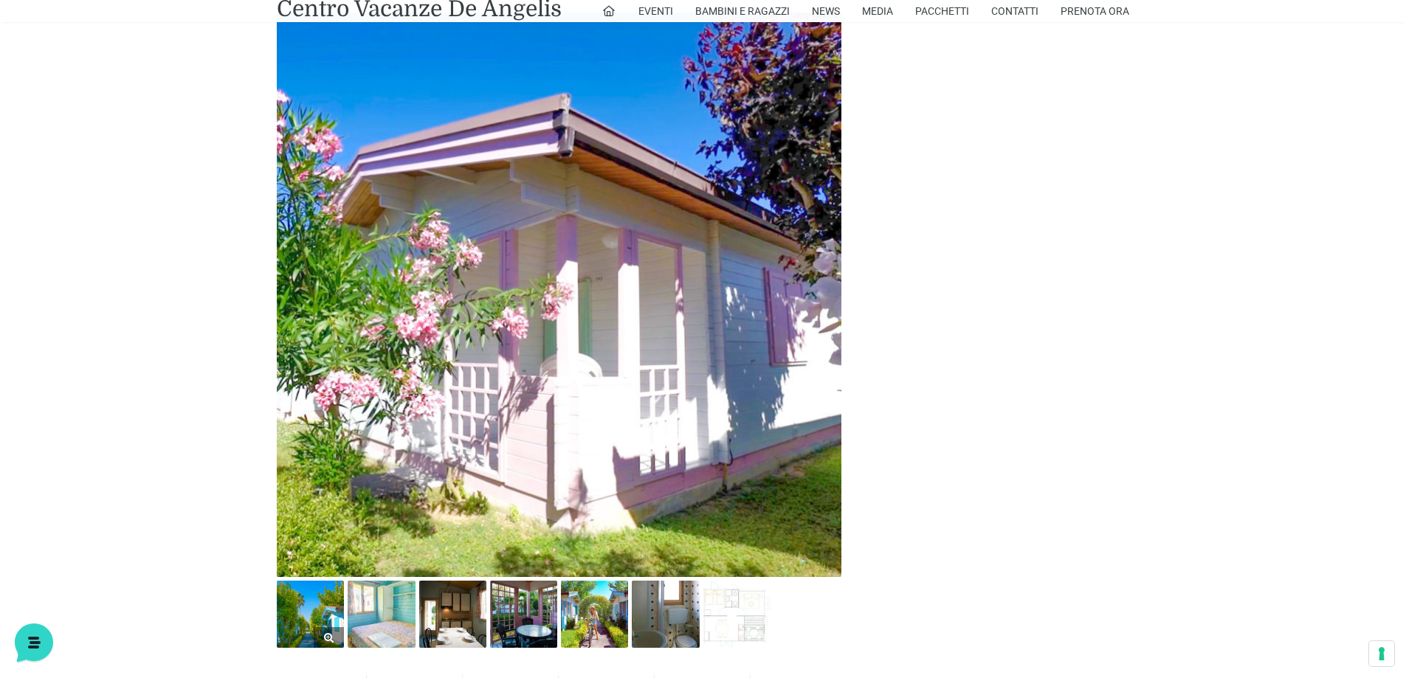
click at [316, 611] on img at bounding box center [310, 614] width 67 height 67
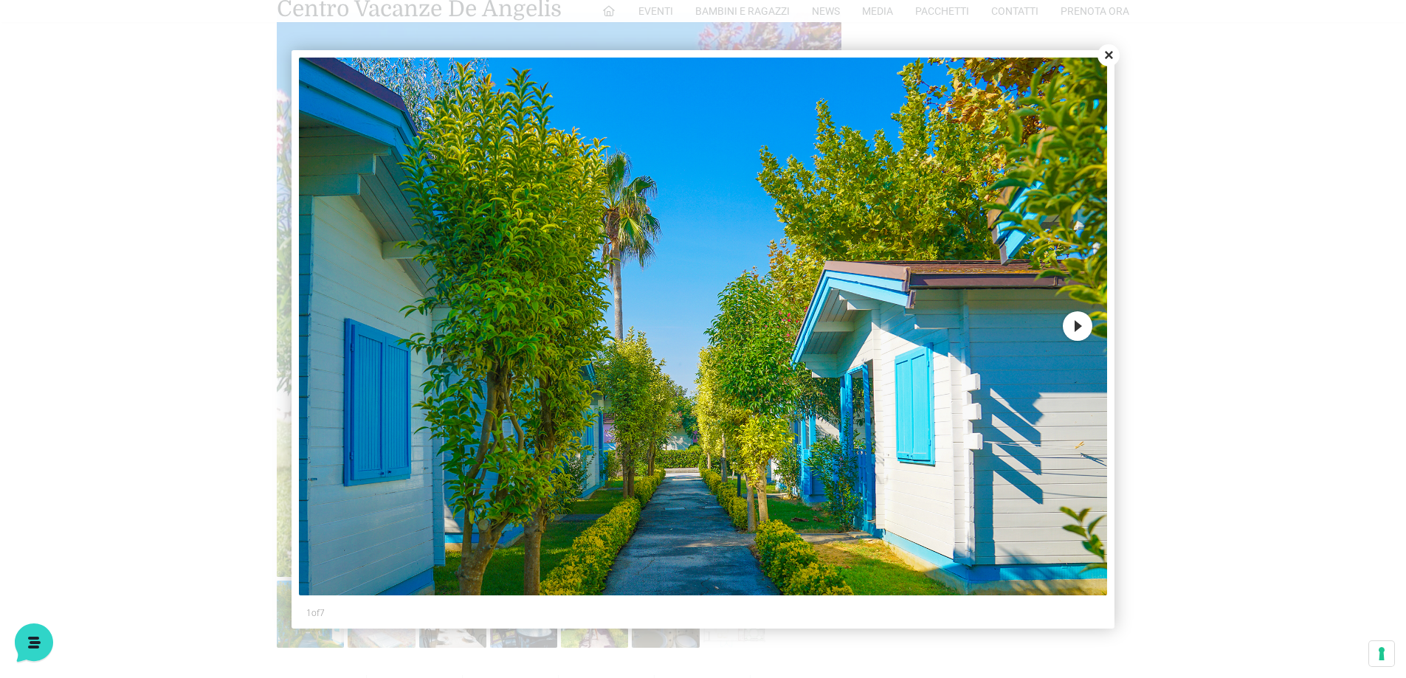
click at [1073, 328] on button "Next" at bounding box center [1077, 326] width 30 height 30
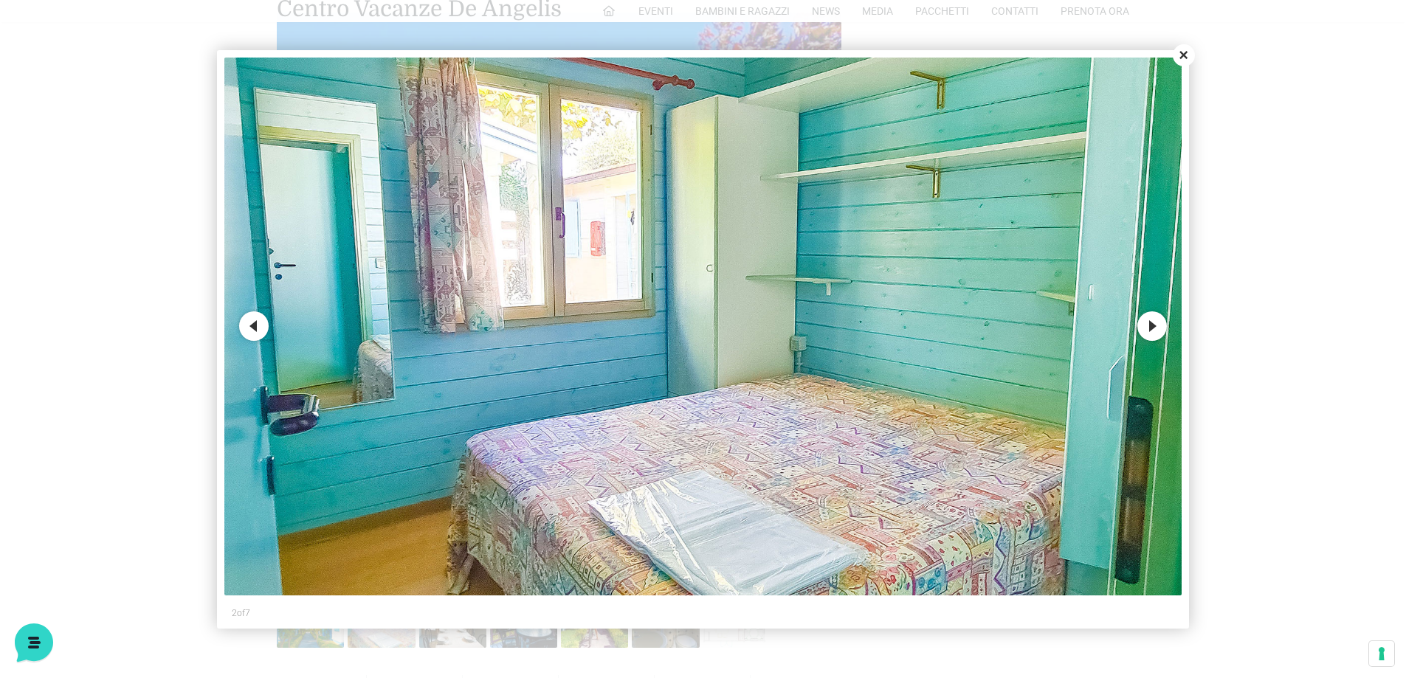
click at [1073, 328] on img at bounding box center [702, 327] width 957 height 539
click at [1164, 325] on button "Next" at bounding box center [1152, 326] width 30 height 30
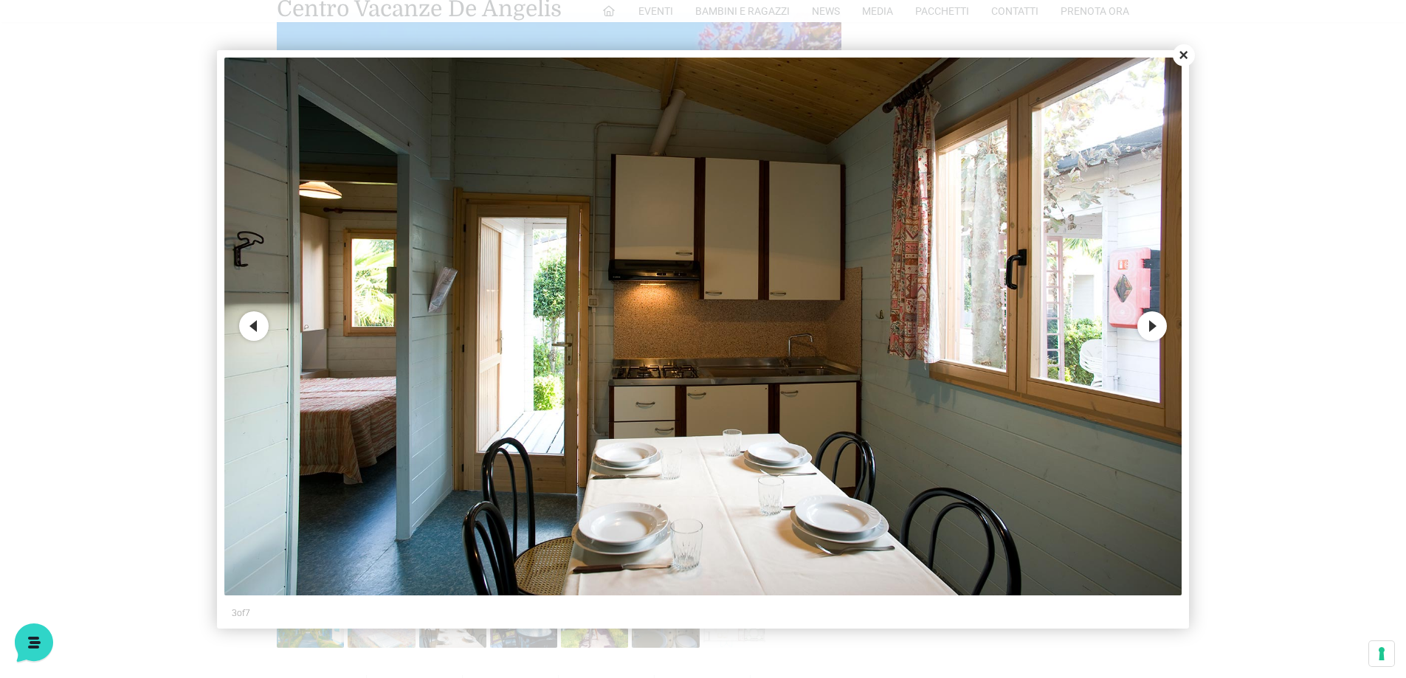
click at [1160, 325] on button "Next" at bounding box center [1152, 326] width 30 height 30
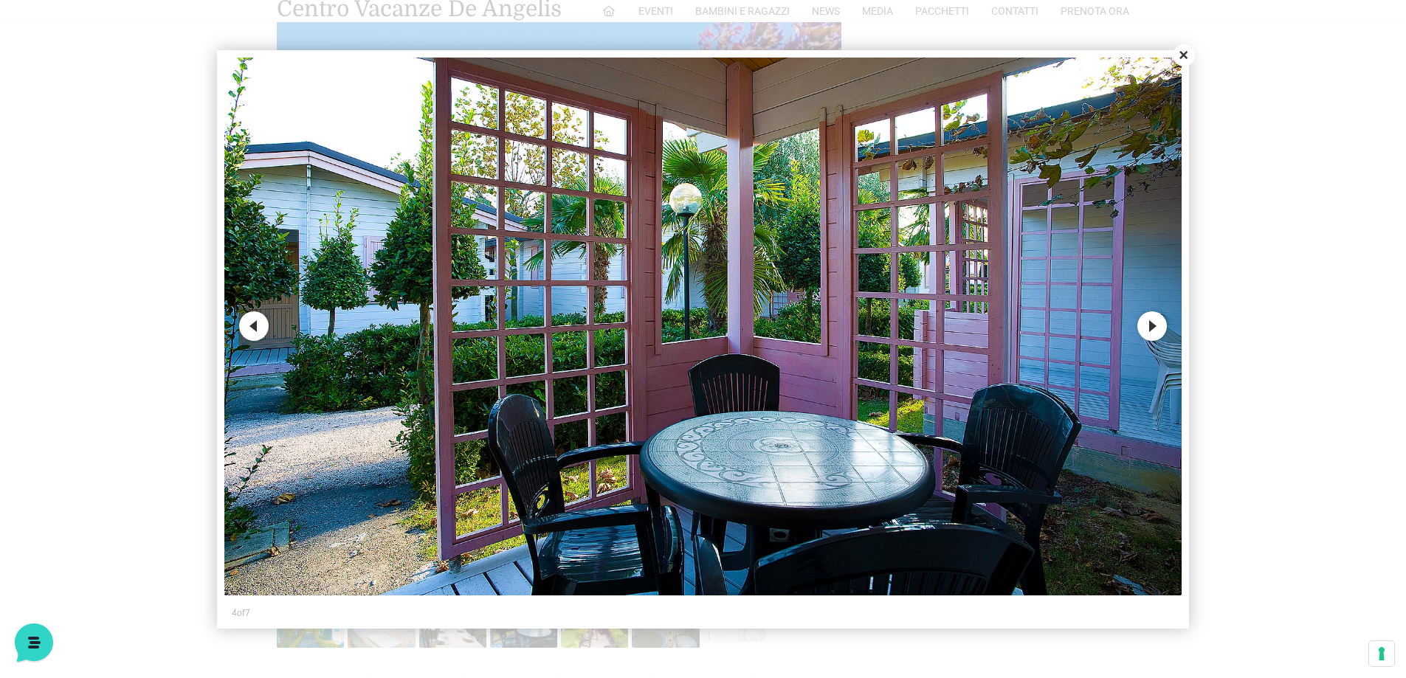
click at [1160, 325] on button "Next" at bounding box center [1152, 326] width 30 height 30
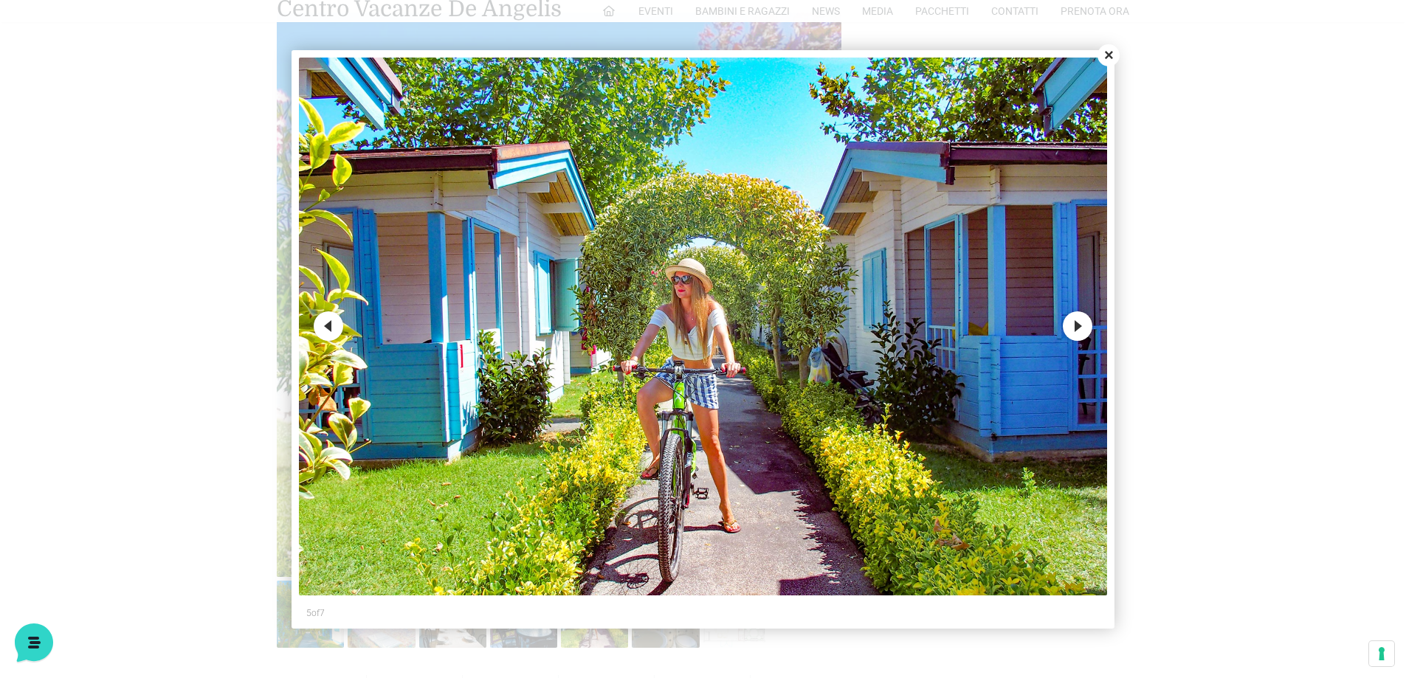
click at [1160, 325] on div at bounding box center [703, 339] width 1406 height 678
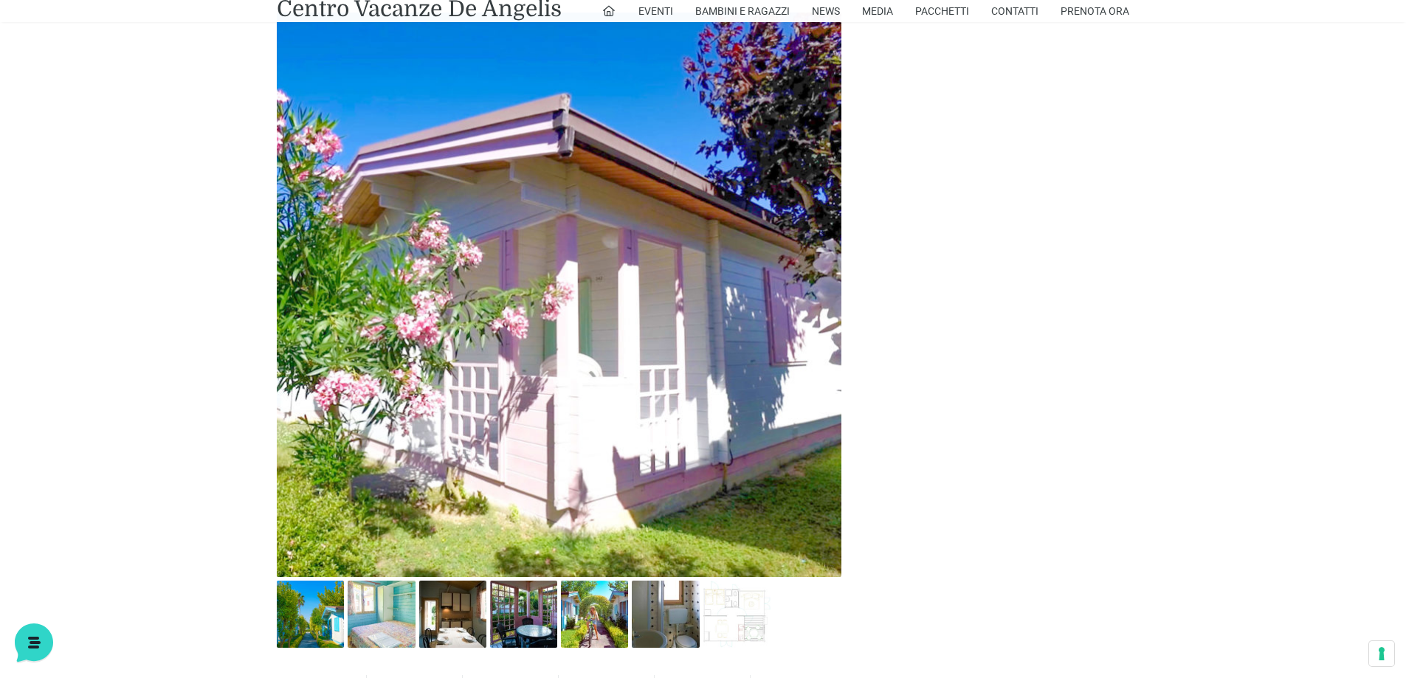
click at [727, 612] on img at bounding box center [736, 614] width 67 height 67
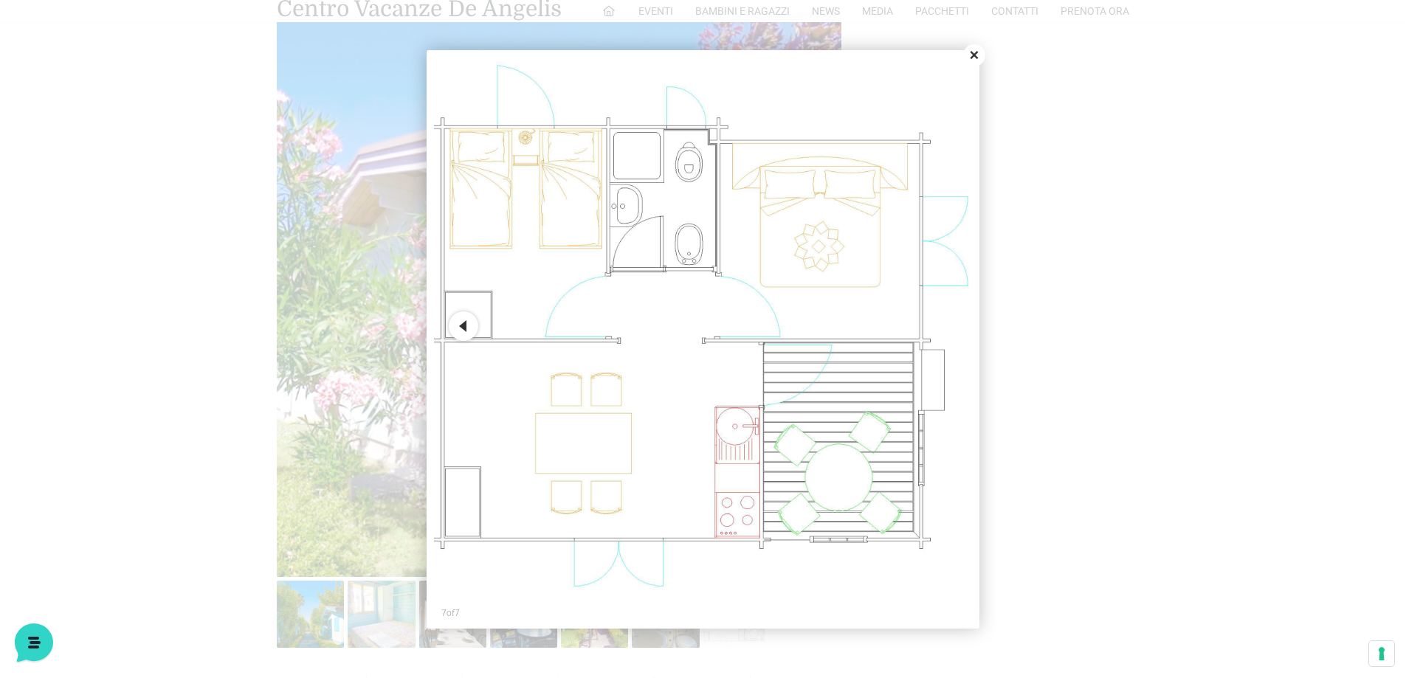
click at [975, 52] on button "Close" at bounding box center [974, 55] width 22 height 22
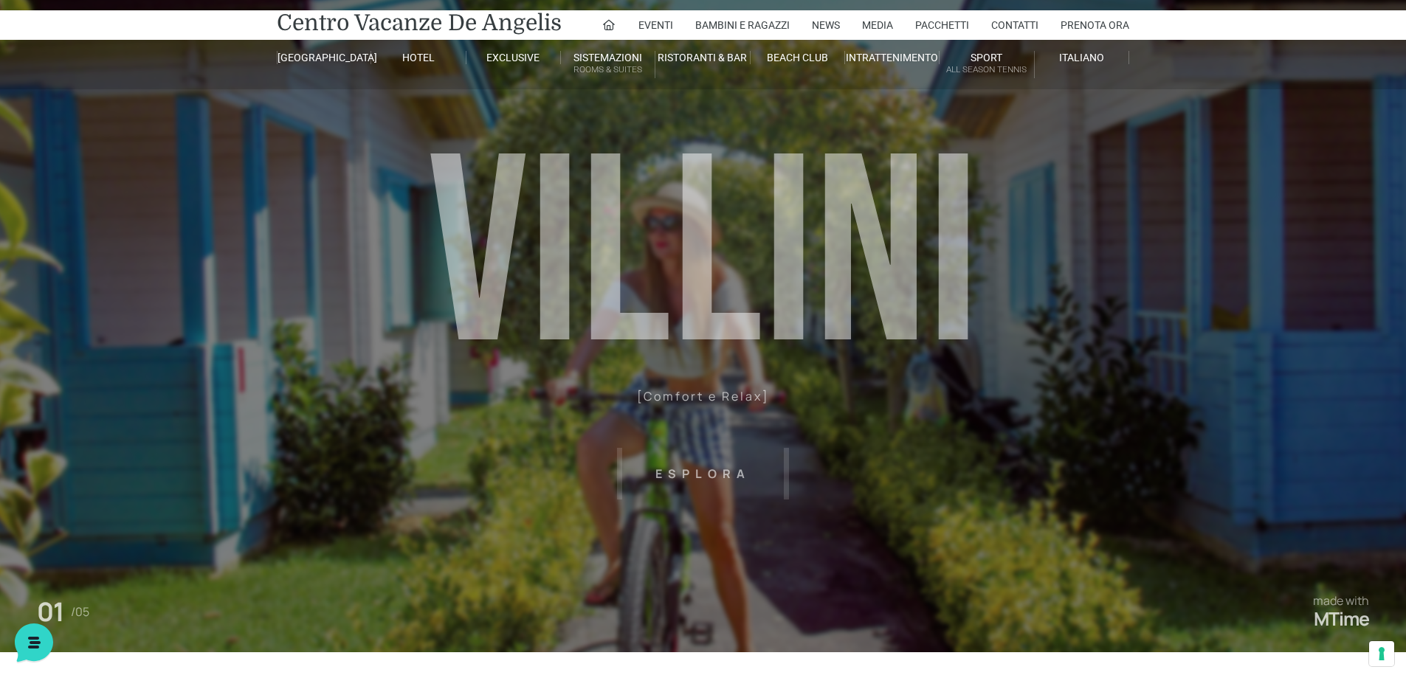
scroll to position [0, 0]
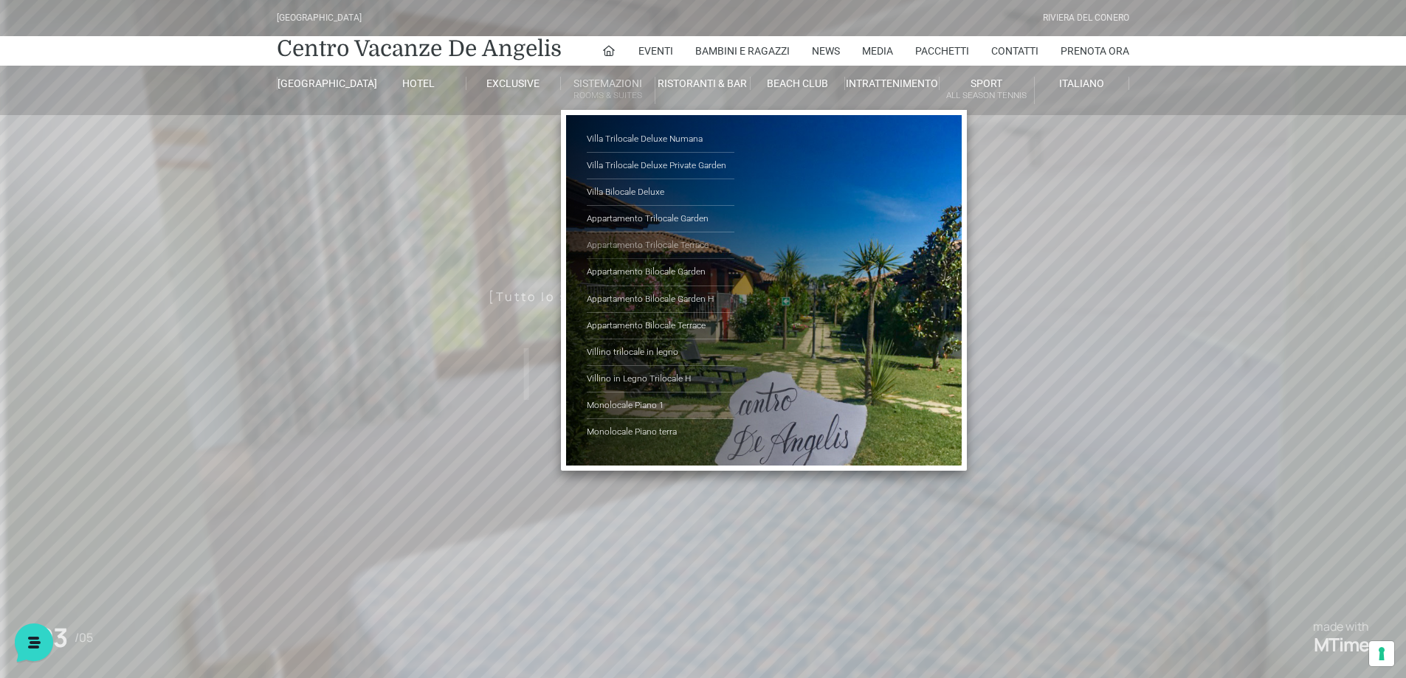
click at [656, 242] on link "Appartamento Trilocale Terrace" at bounding box center [661, 245] width 148 height 27
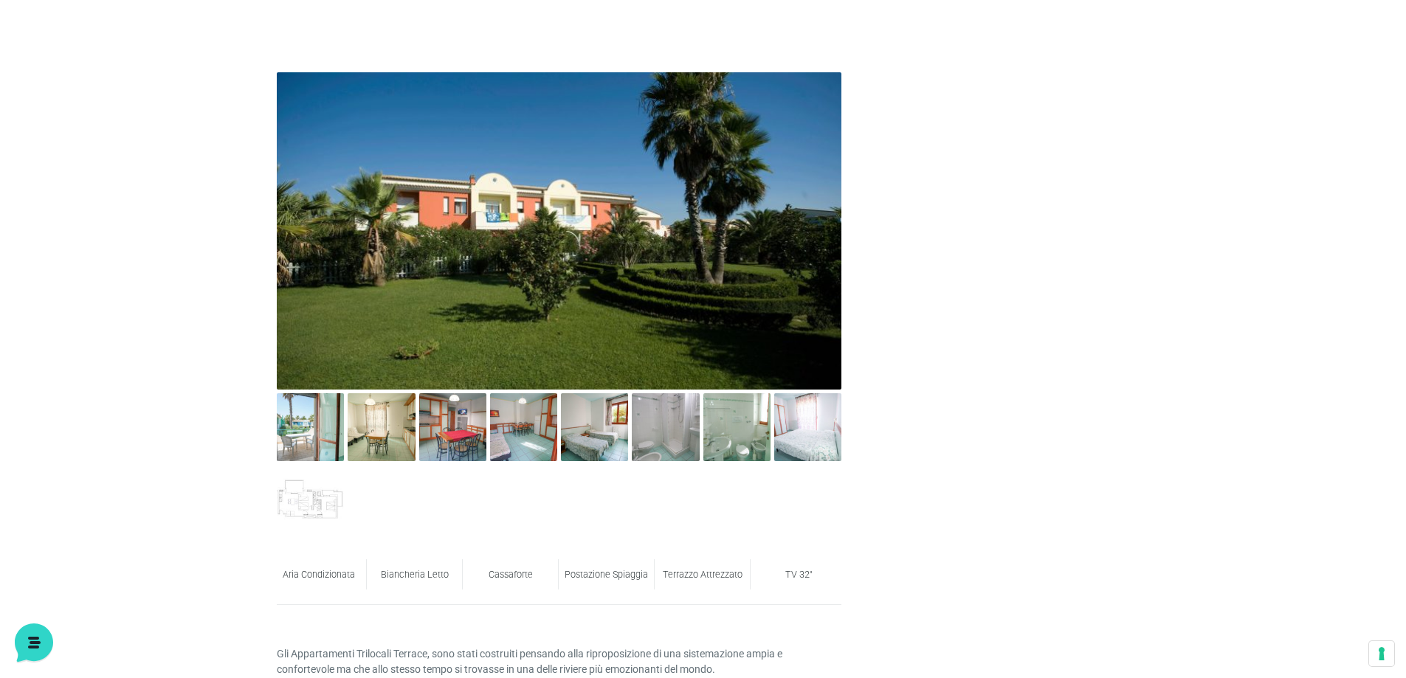
scroll to position [885, 0]
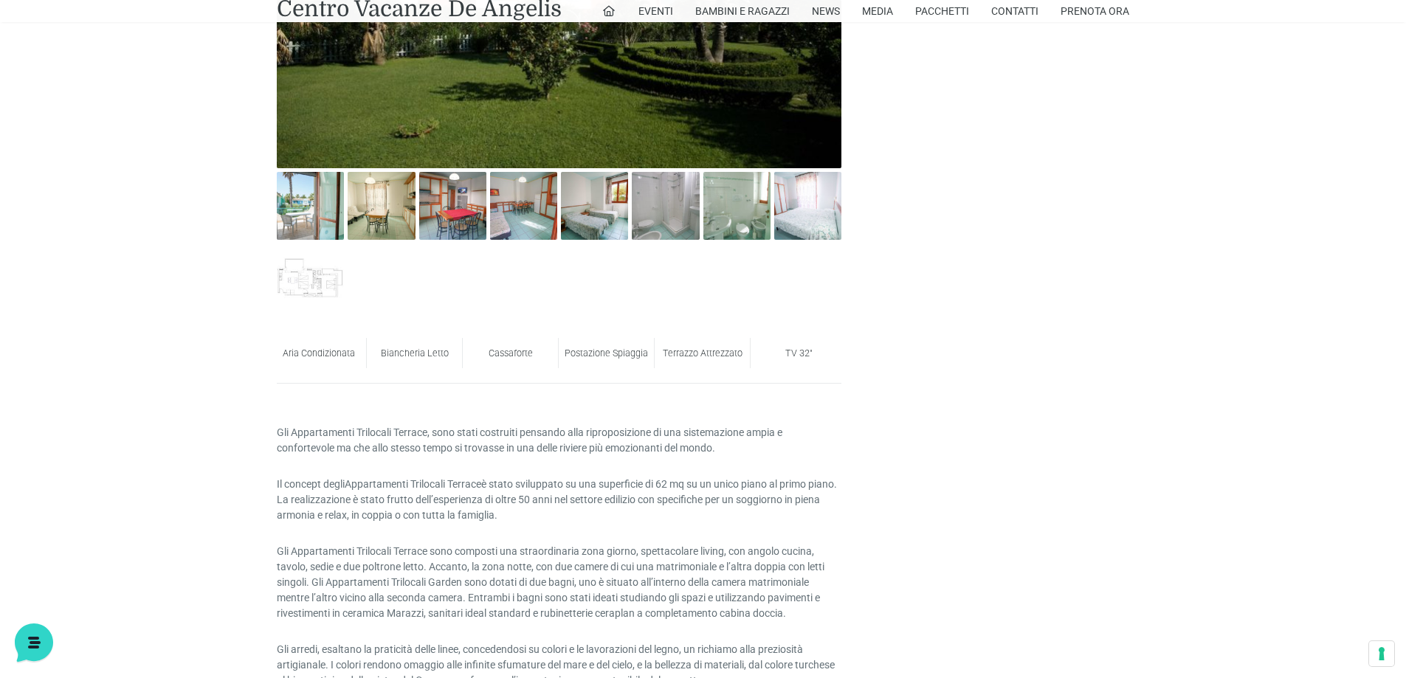
click at [598, 370] on div "Aria Condizionata Biancheria Letto Cassaforte Postazione Spiaggia Terrazzo Attr…" at bounding box center [559, 357] width 564 height 53
click at [316, 282] on img at bounding box center [310, 281] width 67 height 67
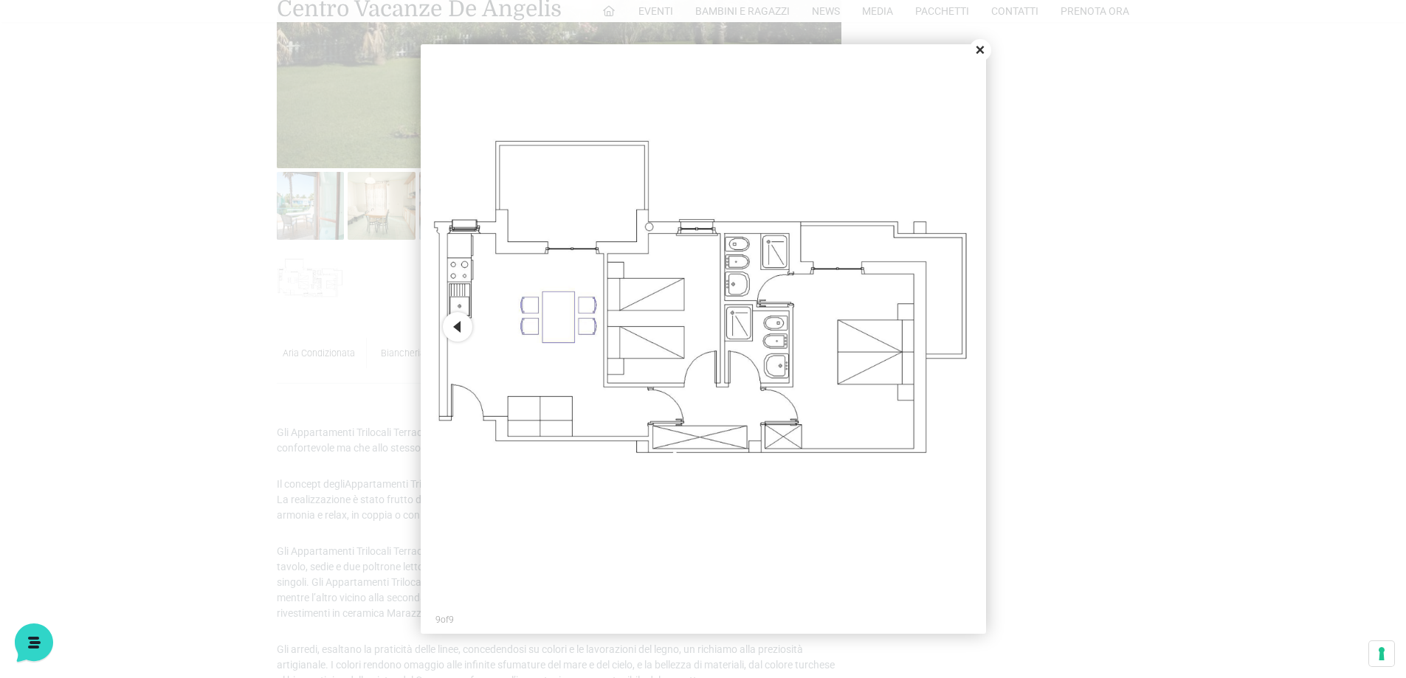
click at [982, 53] on button "Close" at bounding box center [980, 50] width 22 height 22
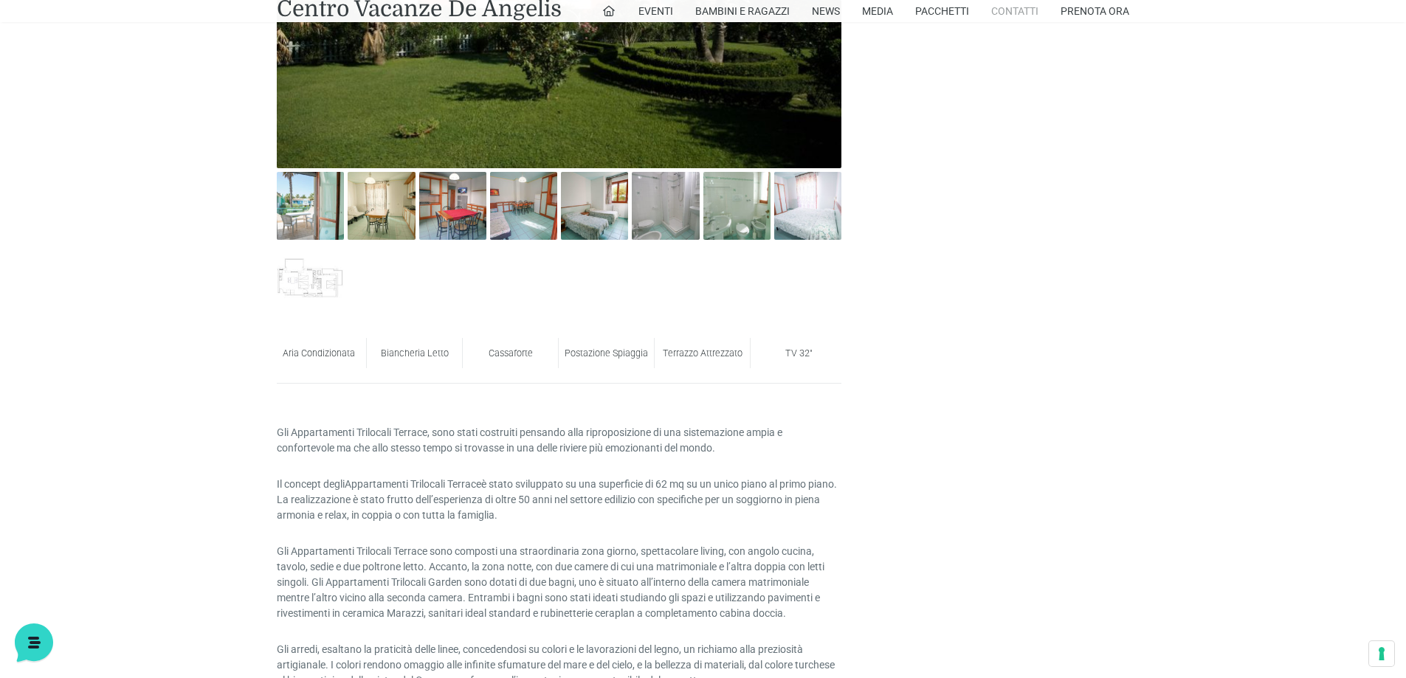
click at [1007, 15] on link "Contatti" at bounding box center [1014, 11] width 47 height 22
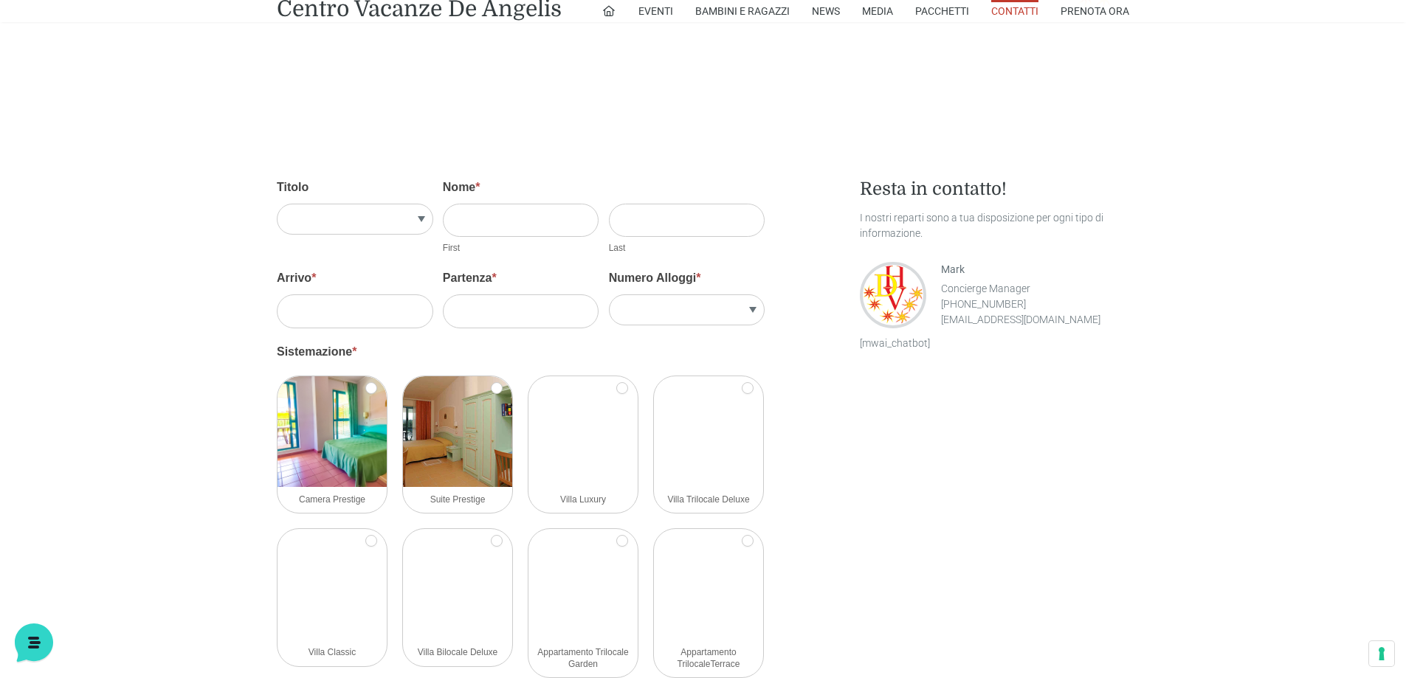
scroll to position [1254, 0]
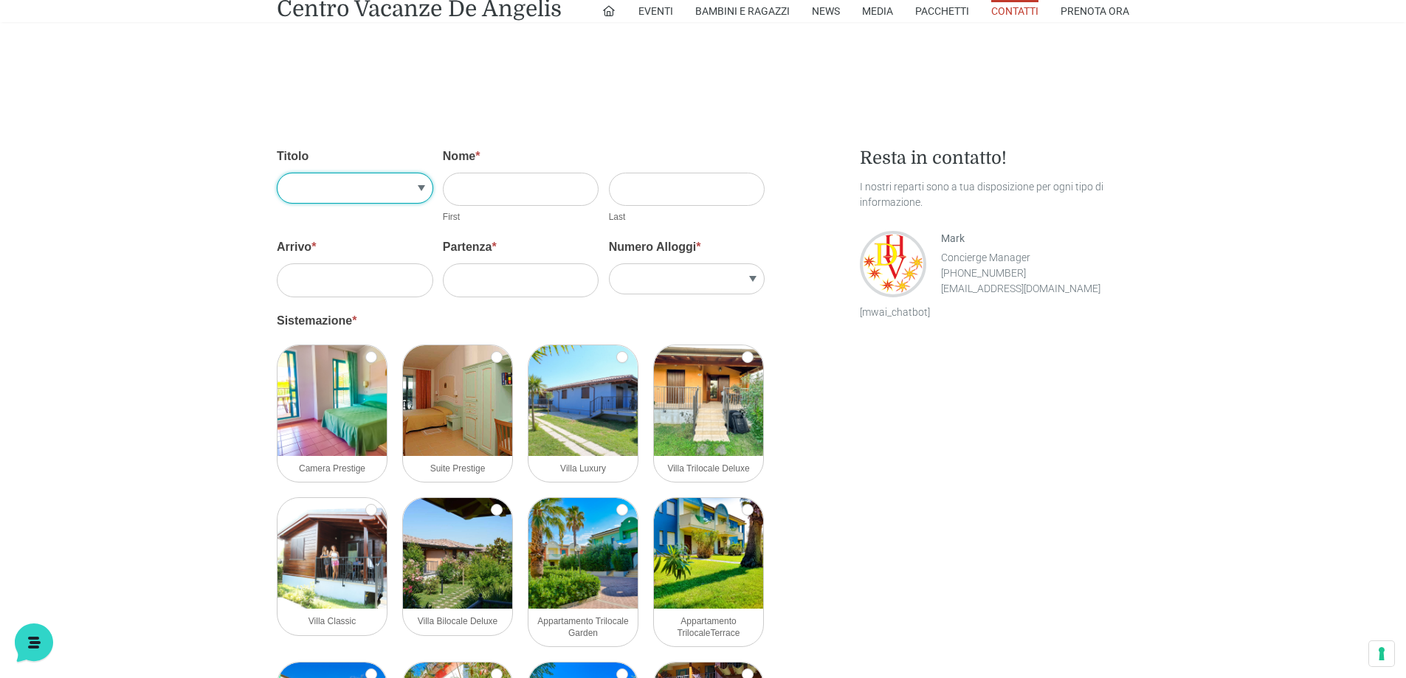
click at [365, 181] on select "[DOMAIN_NAME] Sig.ra" at bounding box center [355, 188] width 156 height 31
select select "Sig.ra"
click at [277, 173] on select "[DOMAIN_NAME] Sig.ra" at bounding box center [355, 188] width 156 height 31
drag, startPoint x: 492, startPoint y: 155, endPoint x: 477, endPoint y: 180, distance: 29.1
click at [493, 157] on label "Nome *" at bounding box center [521, 160] width 156 height 25
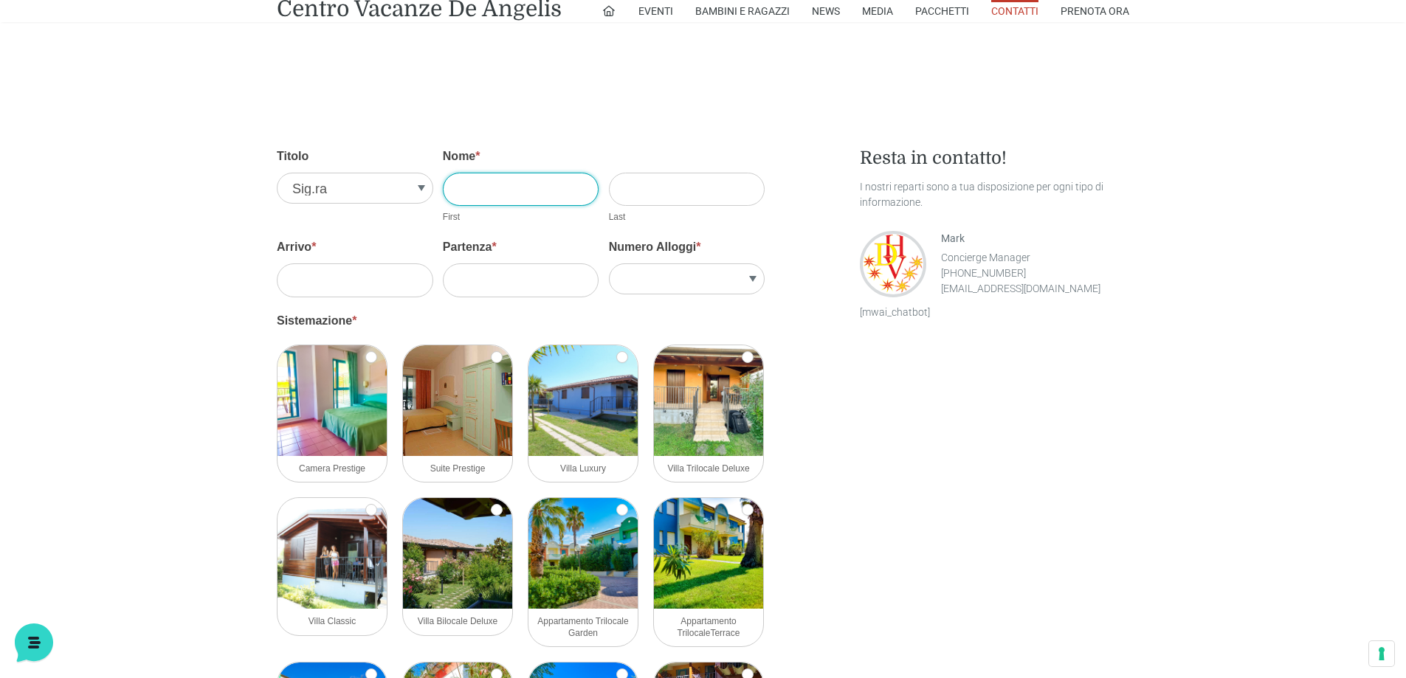
click at [493, 173] on input "Nome *" at bounding box center [521, 189] width 156 height 33
click at [479, 182] on input "Nome *" at bounding box center [521, 189] width 156 height 33
type input "cristina"
click at [673, 205] on input "Cognome *" at bounding box center [687, 189] width 156 height 33
type input "vanini"
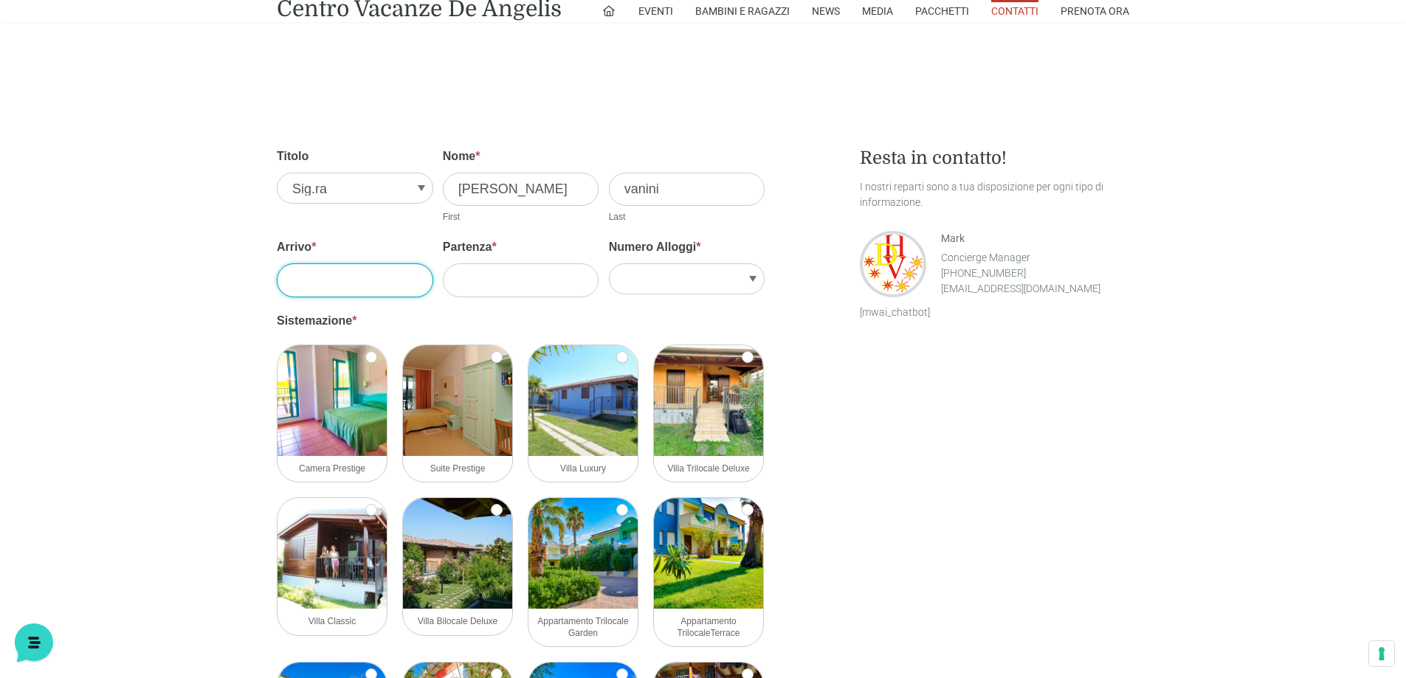
click at [359, 288] on input "Arrivo *" at bounding box center [355, 279] width 156 height 33
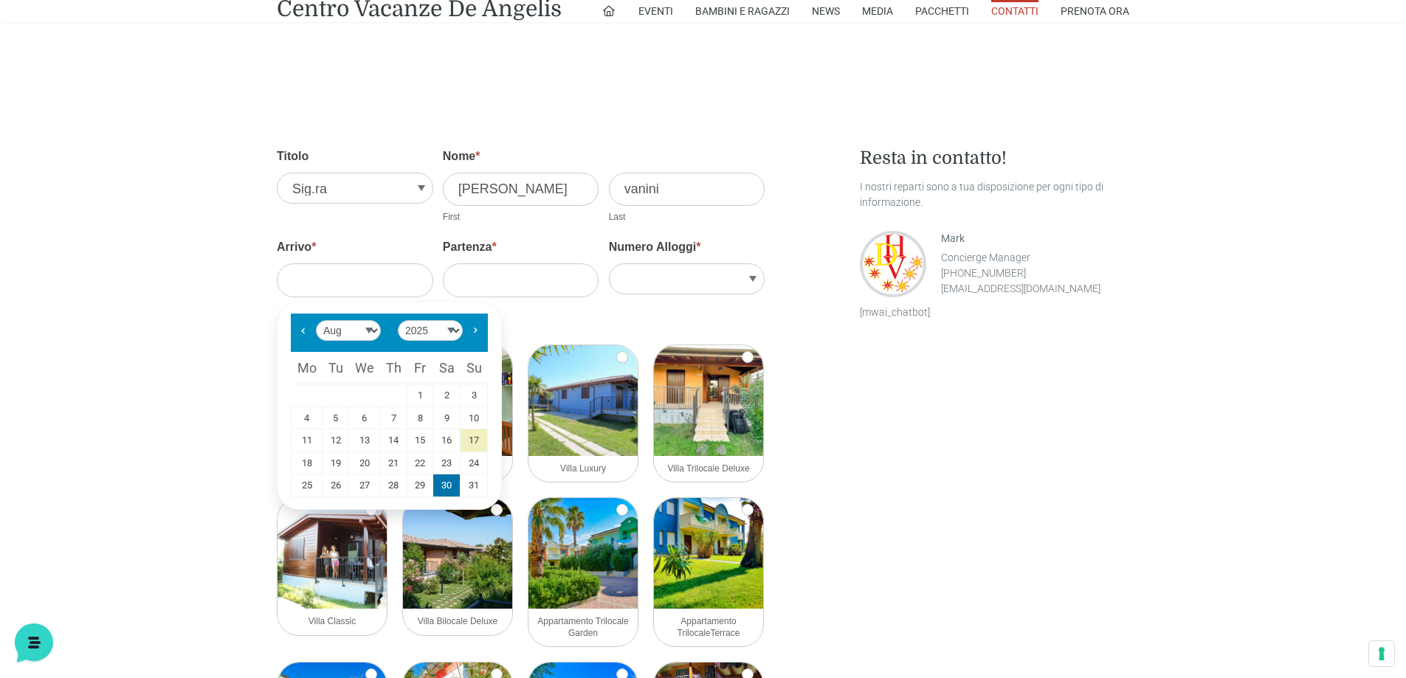
click at [444, 485] on link "30" at bounding box center [446, 485] width 27 height 22
type input "08/30/2025"
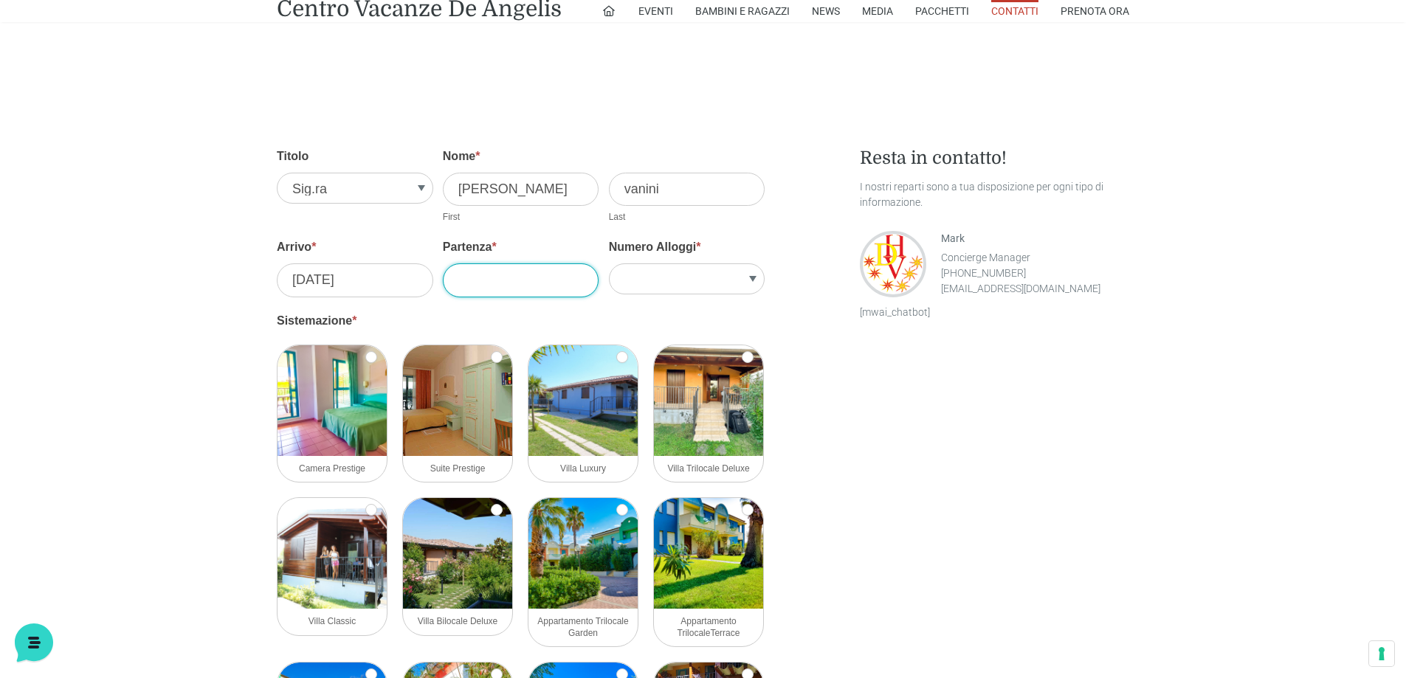
click at [500, 269] on input "Partenza *" at bounding box center [521, 279] width 156 height 33
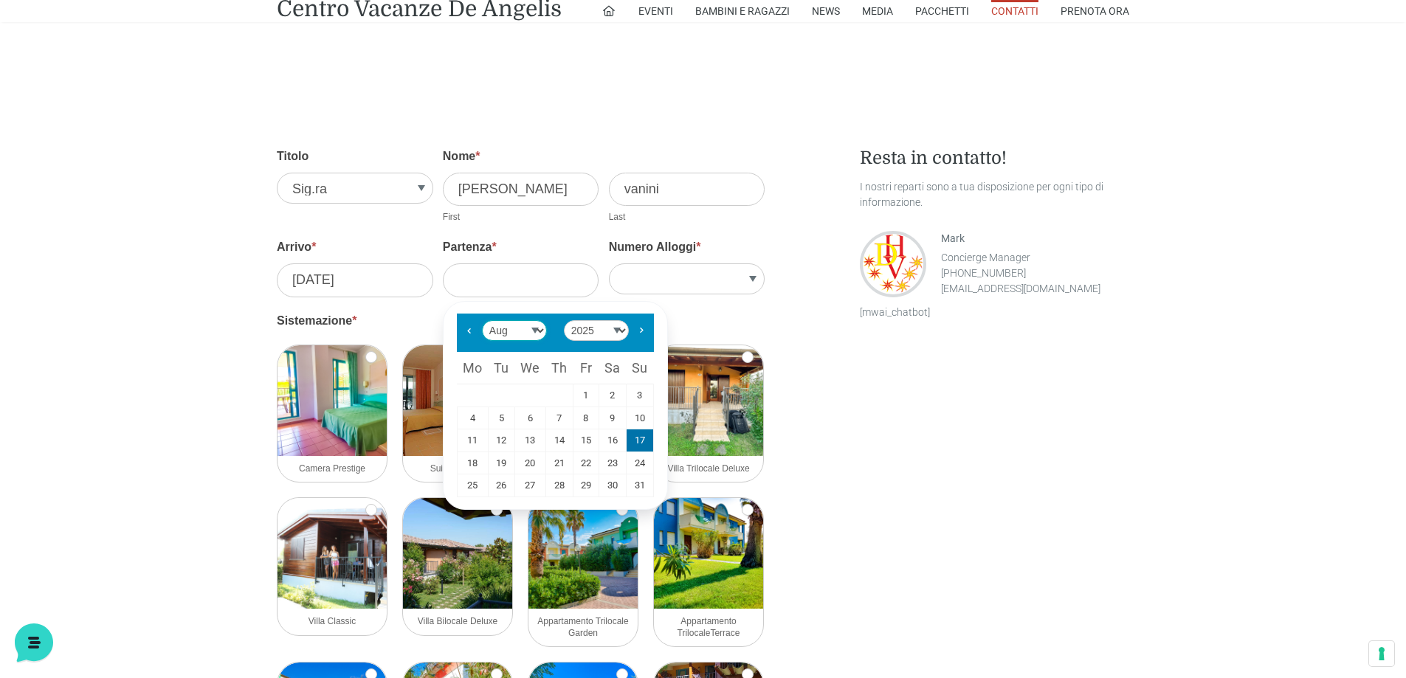
click at [529, 328] on select "Jan Feb Mar Apr May Jun Jul Aug Sep Oct Nov Dec" at bounding box center [514, 330] width 65 height 21
click at [607, 397] on link "6" at bounding box center [612, 395] width 27 height 22
type input "09/06/2025"
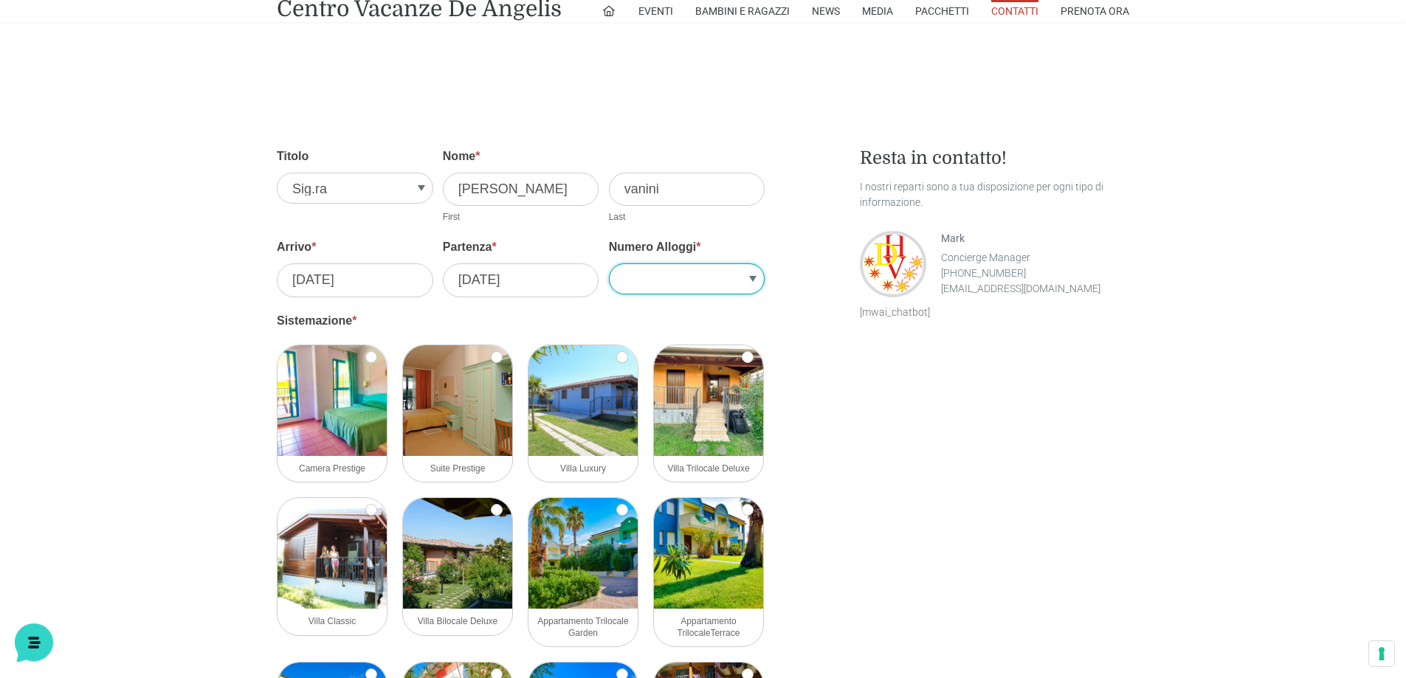
click at [660, 273] on select "1 2 3 4 5" at bounding box center [687, 278] width 156 height 31
select select "1"
click at [609, 263] on select "1 2 3 4 5" at bounding box center [687, 278] width 156 height 31
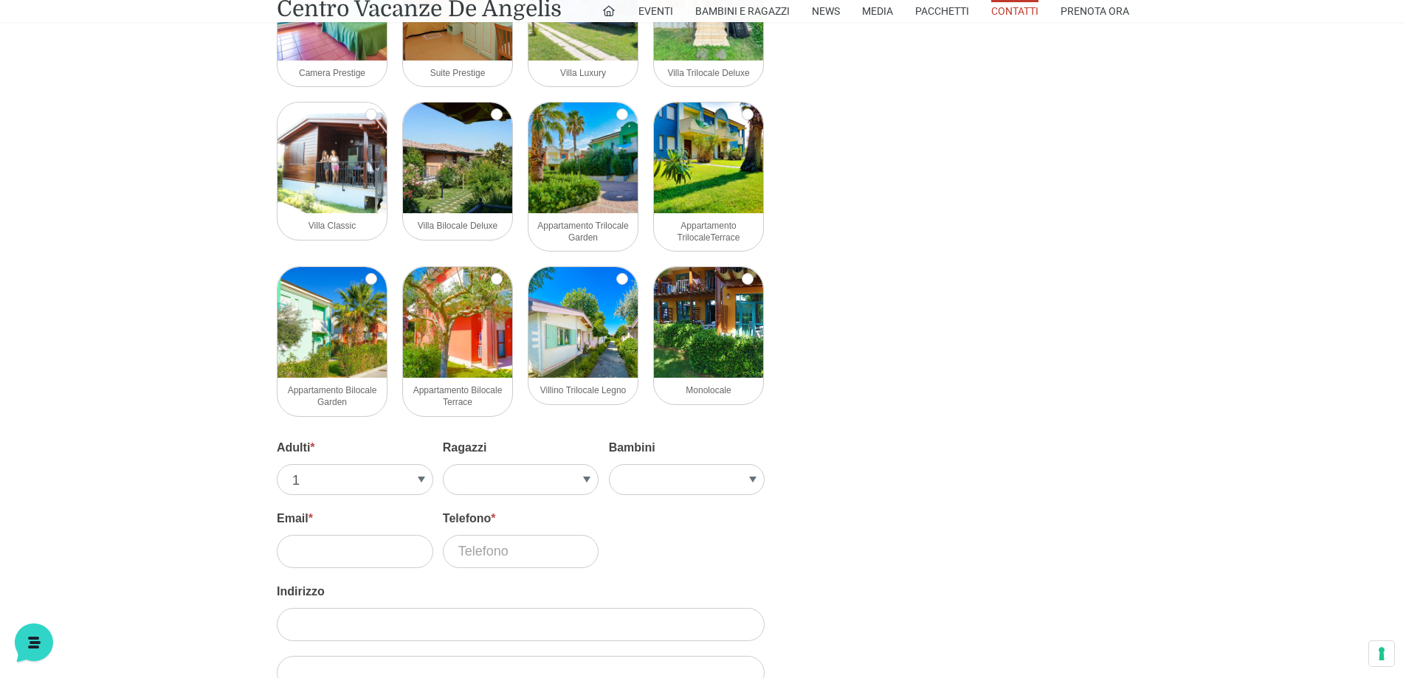
scroll to position [1623, 0]
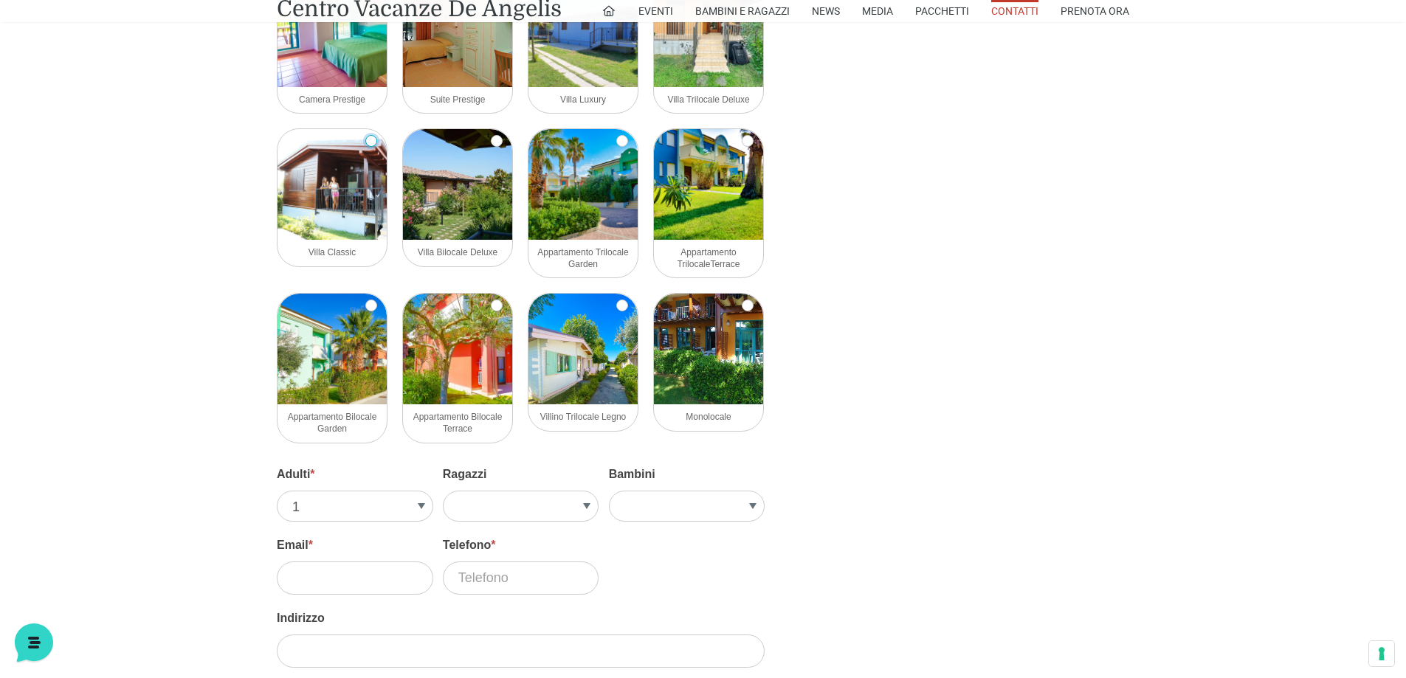
click at [374, 140] on input "Villa Classic" at bounding box center [371, 141] width 12 height 12
checkbox input "true"
click at [383, 502] on select "1 2 3 4 5" at bounding box center [355, 506] width 156 height 31
select select "2"
click at [277, 491] on select "1 2 3 4 5" at bounding box center [355, 506] width 156 height 31
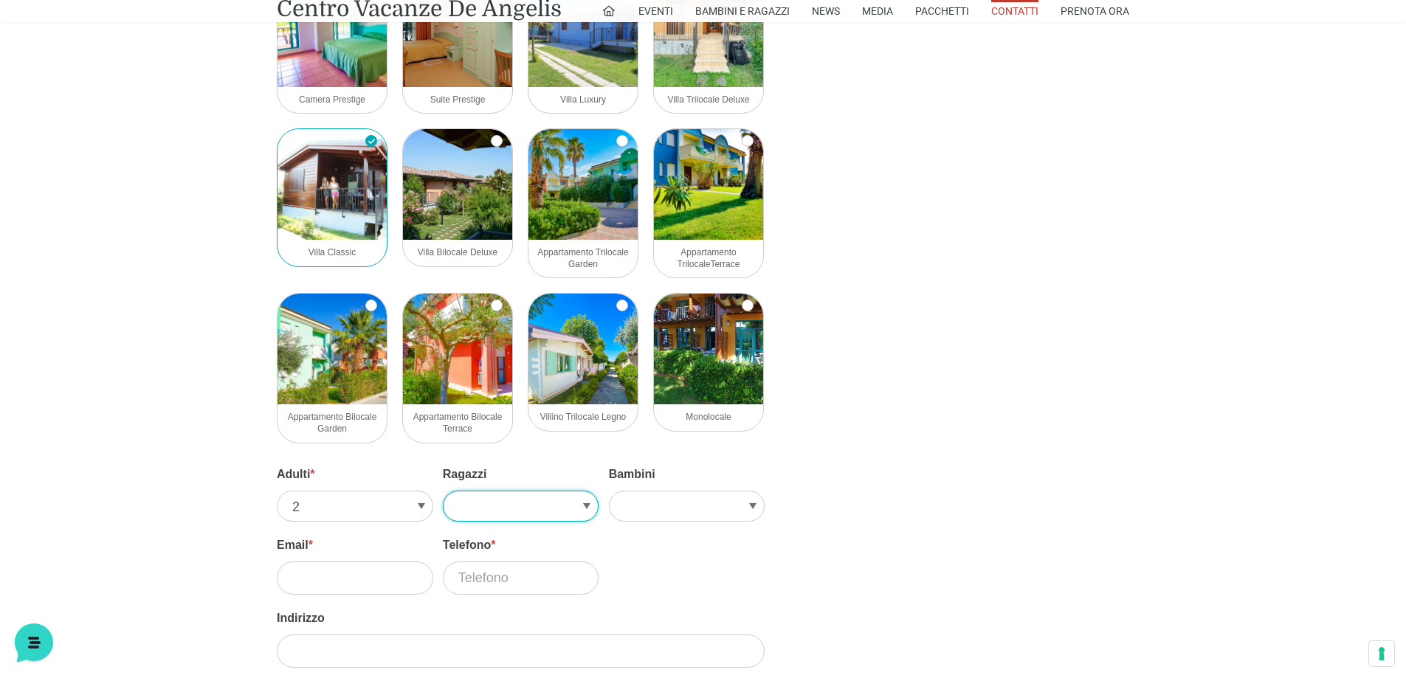
click at [488, 503] on select "1 2 3 4" at bounding box center [521, 506] width 156 height 31
click at [663, 505] on select "1 2 3 4 5" at bounding box center [687, 506] width 156 height 31
select select "3"
click at [609, 491] on select "1 2 3 4 5" at bounding box center [687, 506] width 156 height 31
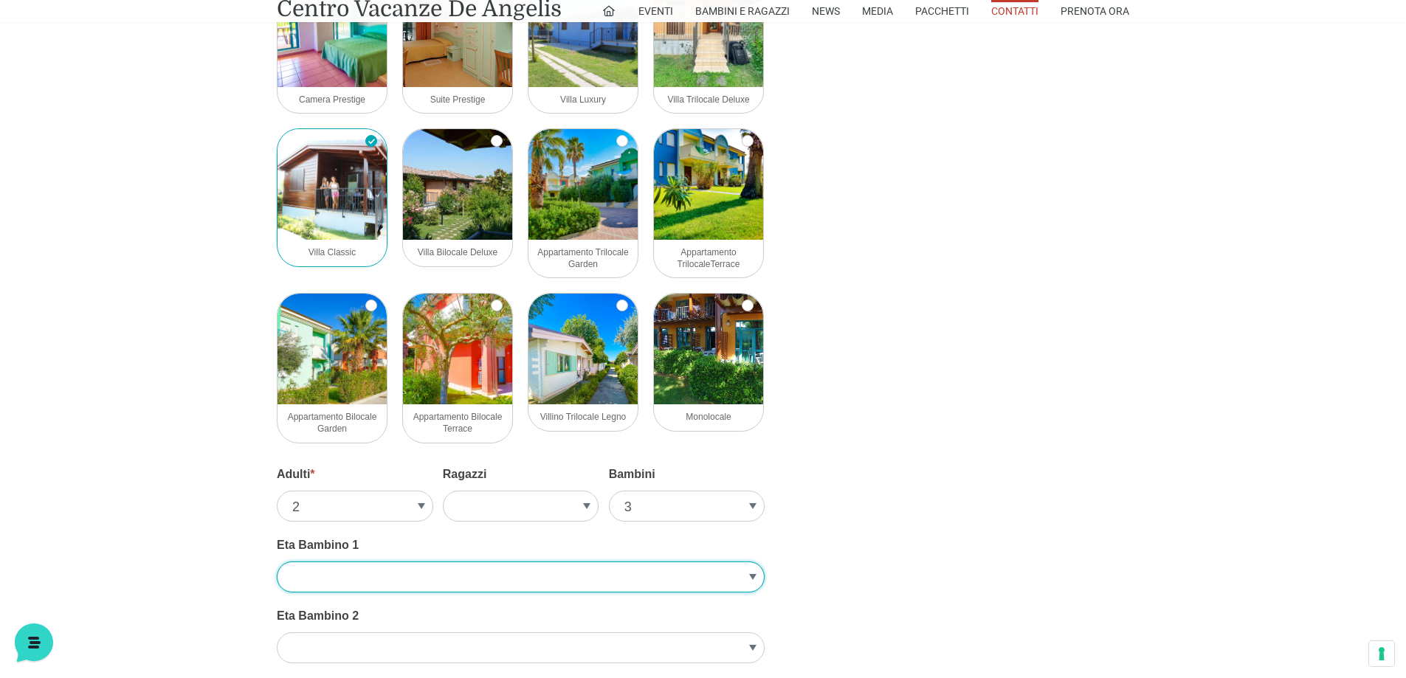
click at [357, 575] on select "1 2 3 4 5 6 7 8 9 10" at bounding box center [521, 576] width 488 height 31
select select "8"
click at [277, 561] on select "1 2 3 4 5 6 7 8 9 10" at bounding box center [521, 576] width 488 height 31
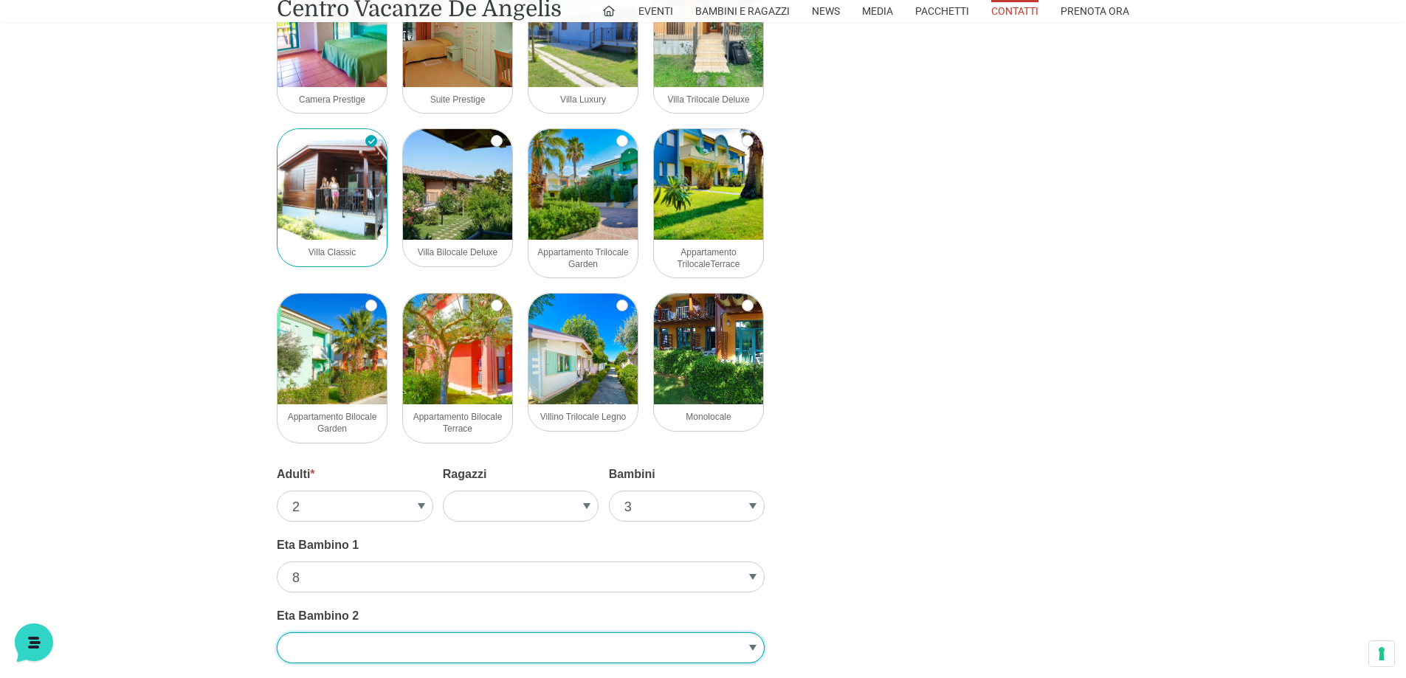
click at [316, 640] on select "1 2 3 4 5 6 7 8 9 10" at bounding box center [521, 647] width 488 height 31
select select "3"
click at [277, 632] on select "1 2 3 4 5 6 7 8 9 10" at bounding box center [521, 647] width 488 height 31
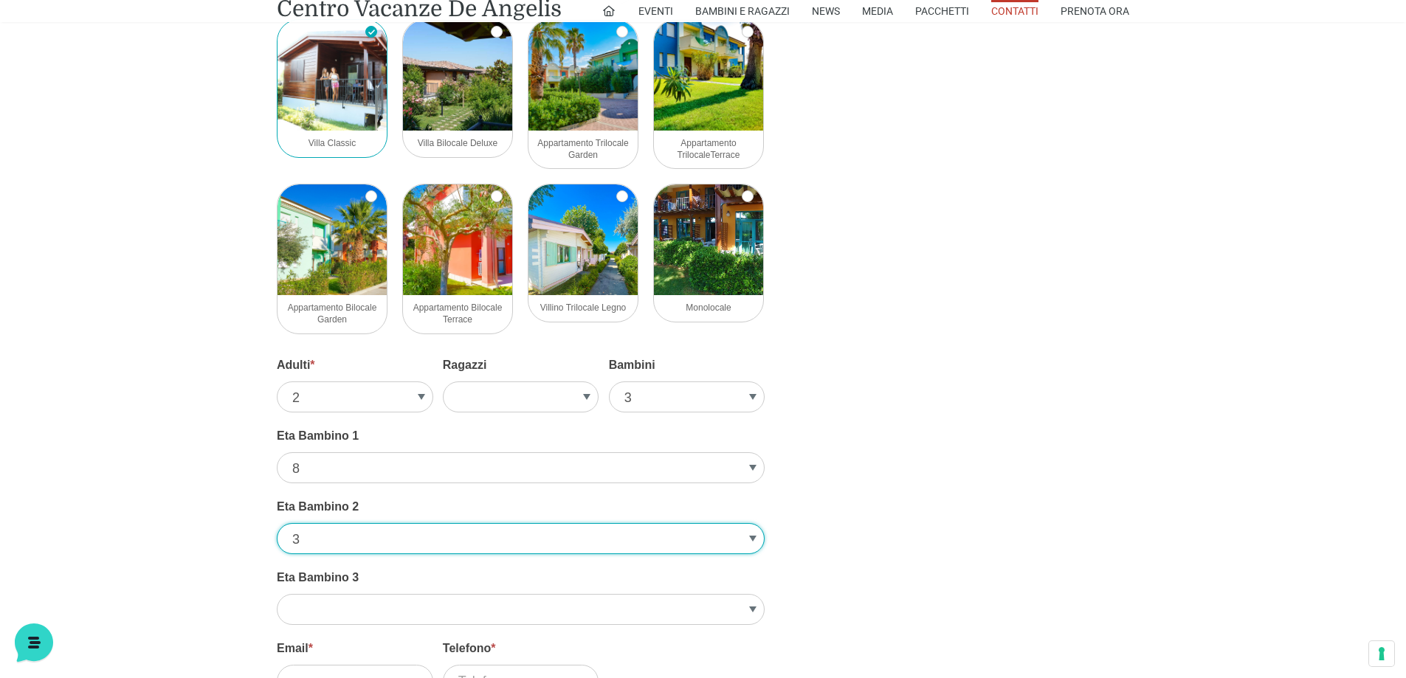
scroll to position [1845, 0]
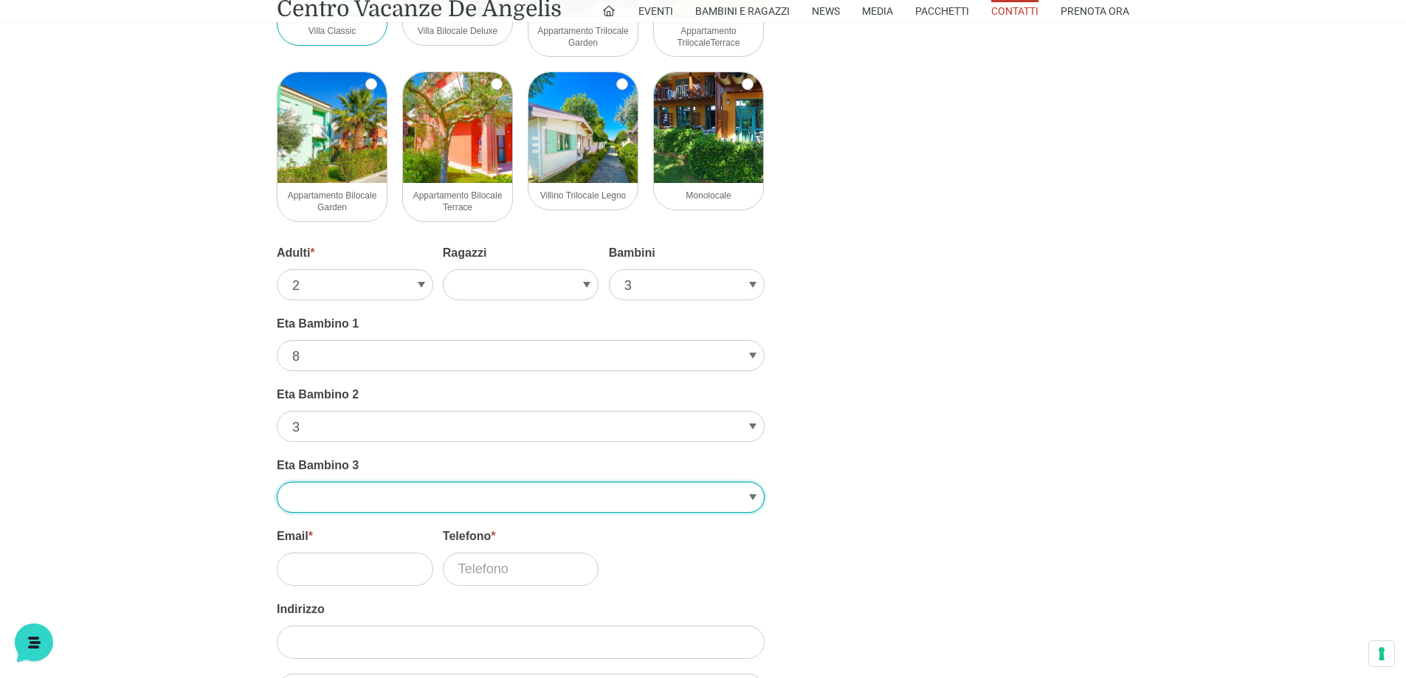
click at [331, 489] on select "1 2 3 4 5 6 7 8 9 10" at bounding box center [521, 497] width 488 height 31
select select "3"
click at [277, 482] on select "1 2 3 4 5 6 7 8 9 10" at bounding box center [521, 497] width 488 height 31
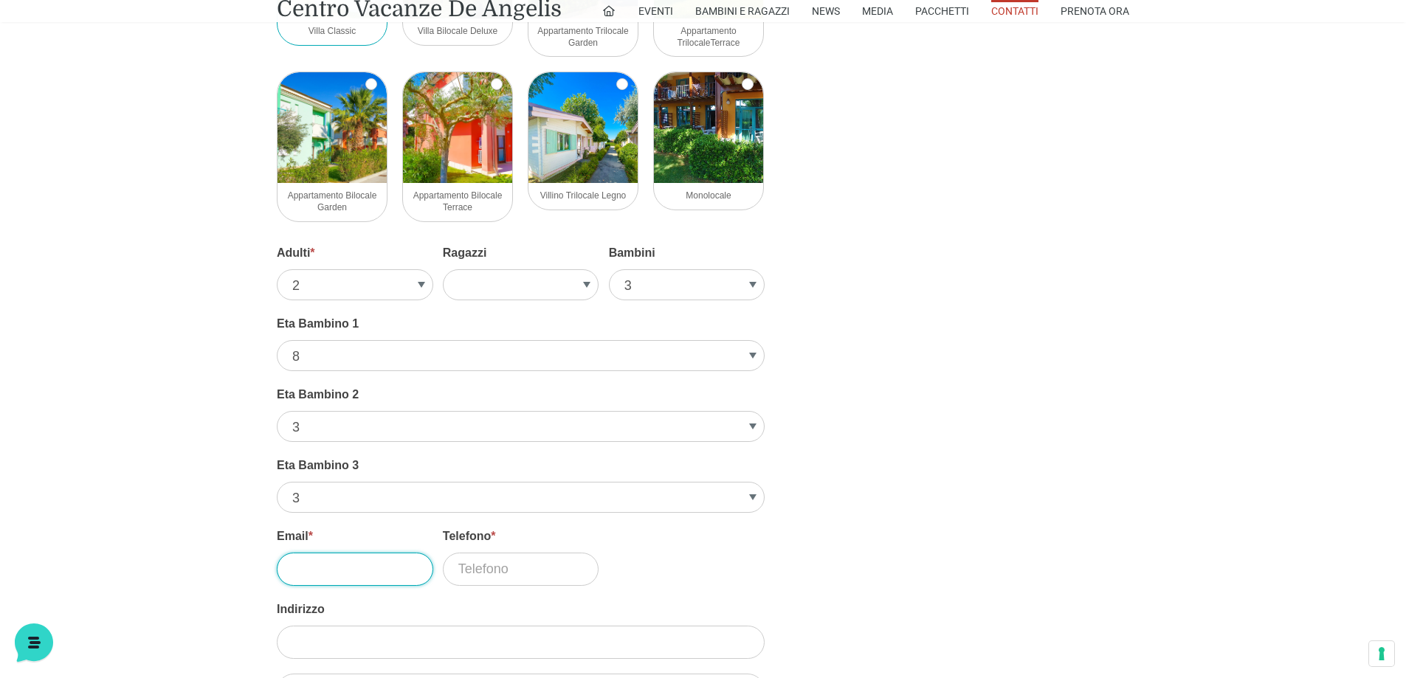
click at [329, 571] on input "Email *" at bounding box center [355, 569] width 156 height 33
type input "cristina.vanini84@gmail.com"
click at [521, 582] on input "Telefono *" at bounding box center [521, 569] width 156 height 33
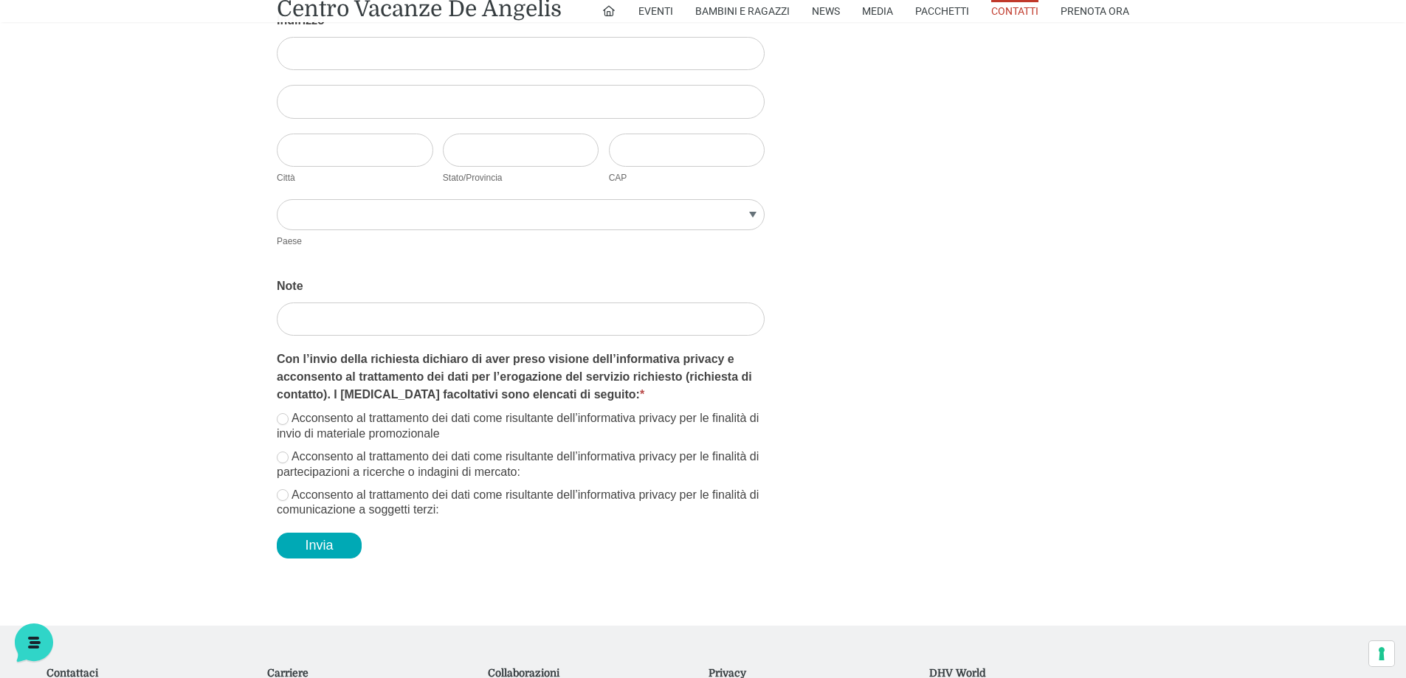
scroll to position [2435, 0]
type input "3474081365"
click at [289, 428] on label "Acconsento al trattamento dei dati come risultante dell’informativa privacy per…" at bounding box center [521, 425] width 488 height 31
click at [288, 424] on input "Acconsento al trattamento dei dati come risultante dell’informativa privacy per…" at bounding box center [283, 418] width 12 height 12
checkbox input "true"
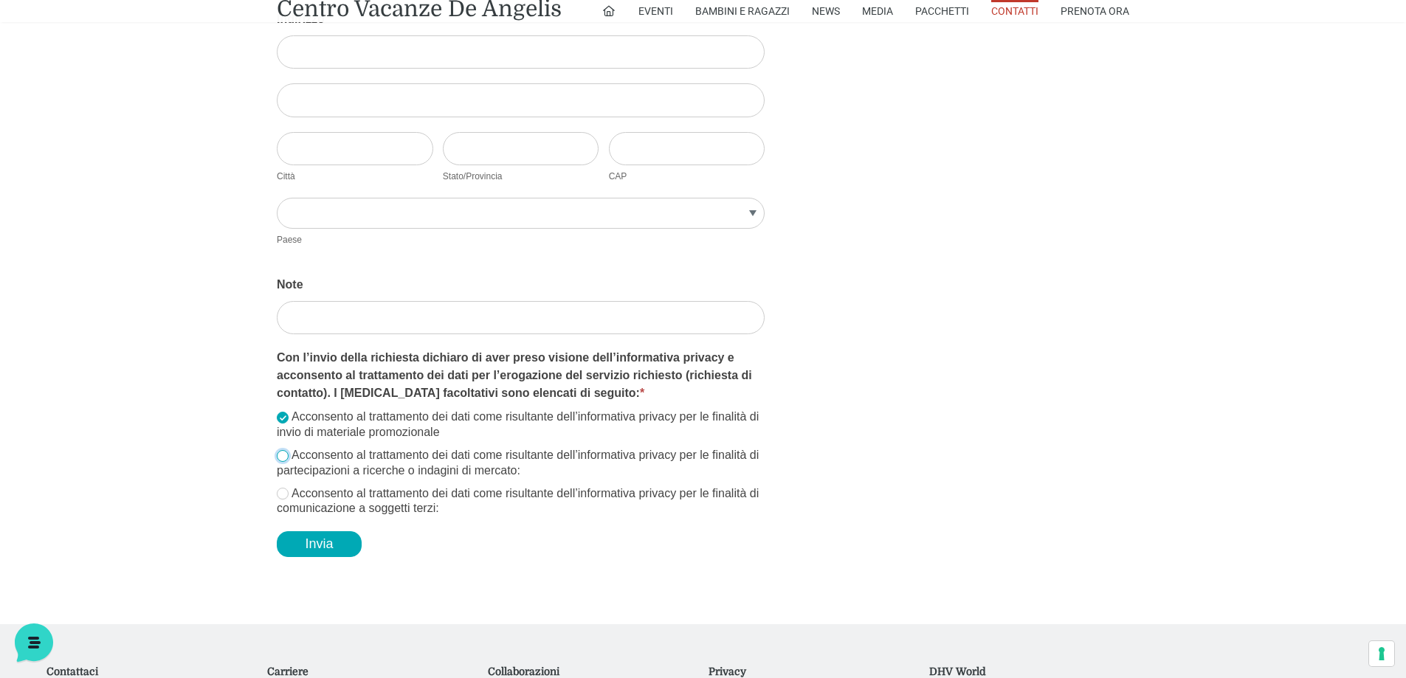
click at [286, 452] on input "Acconsento al trattamento dei dati come risultante dell’informativa privacy per…" at bounding box center [283, 456] width 12 height 12
checkbox input "true"
click at [281, 491] on input "Acconsento al trattamento dei dati come risultante dell’informativa privacy per…" at bounding box center [283, 494] width 12 height 12
checkbox input "true"
click at [334, 546] on button "Invia" at bounding box center [319, 544] width 85 height 26
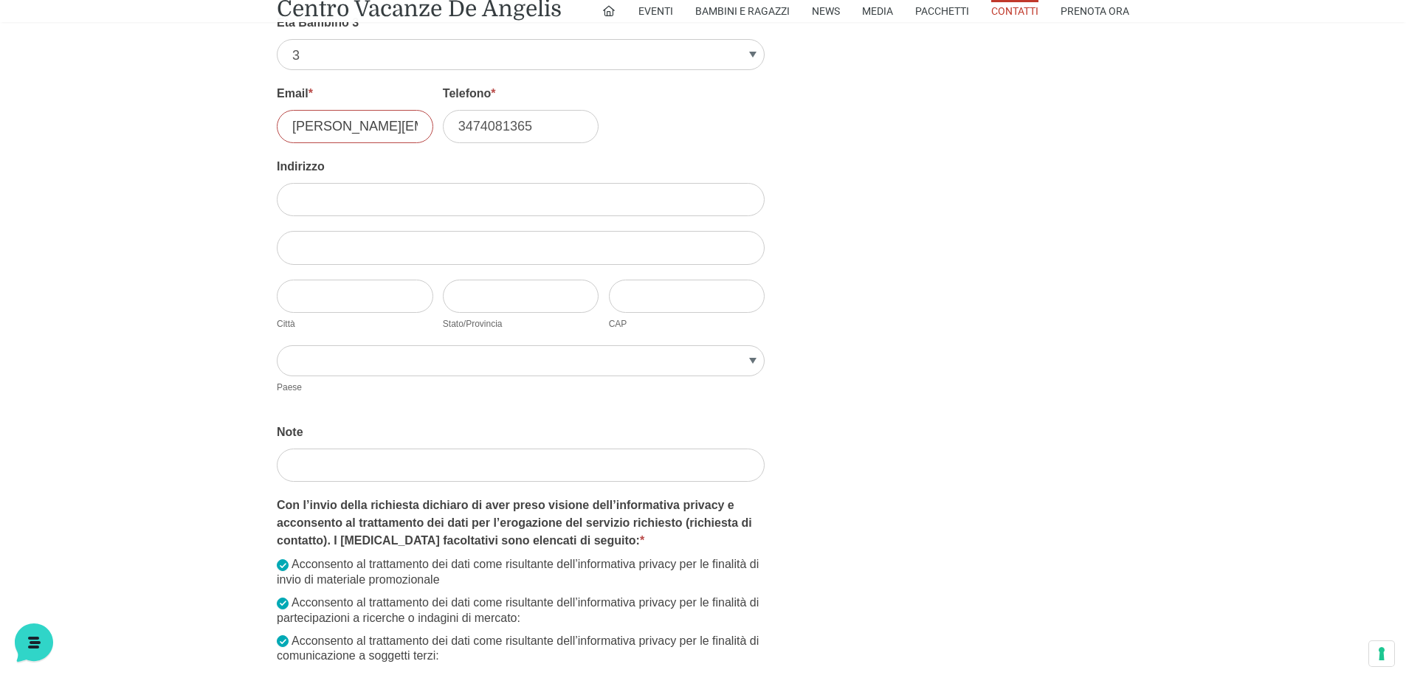
scroll to position [2292, 0]
